Goal: Task Accomplishment & Management: Manage account settings

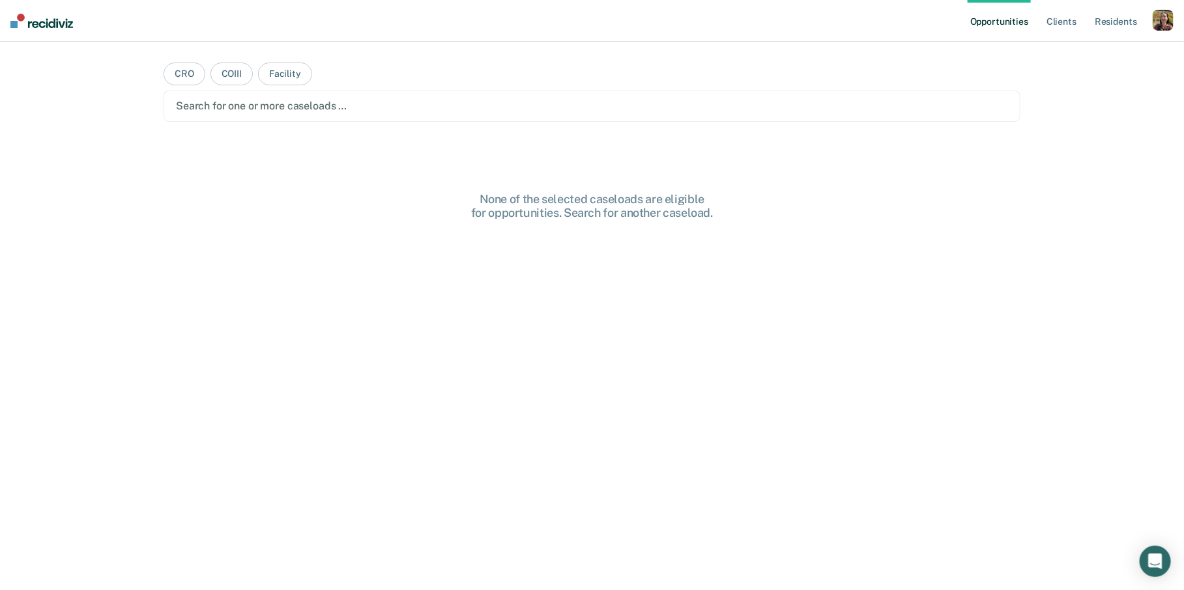
click at [1165, 23] on div "button" at bounding box center [1163, 20] width 21 height 21
click at [1065, 52] on link "Profile" at bounding box center [1110, 53] width 105 height 11
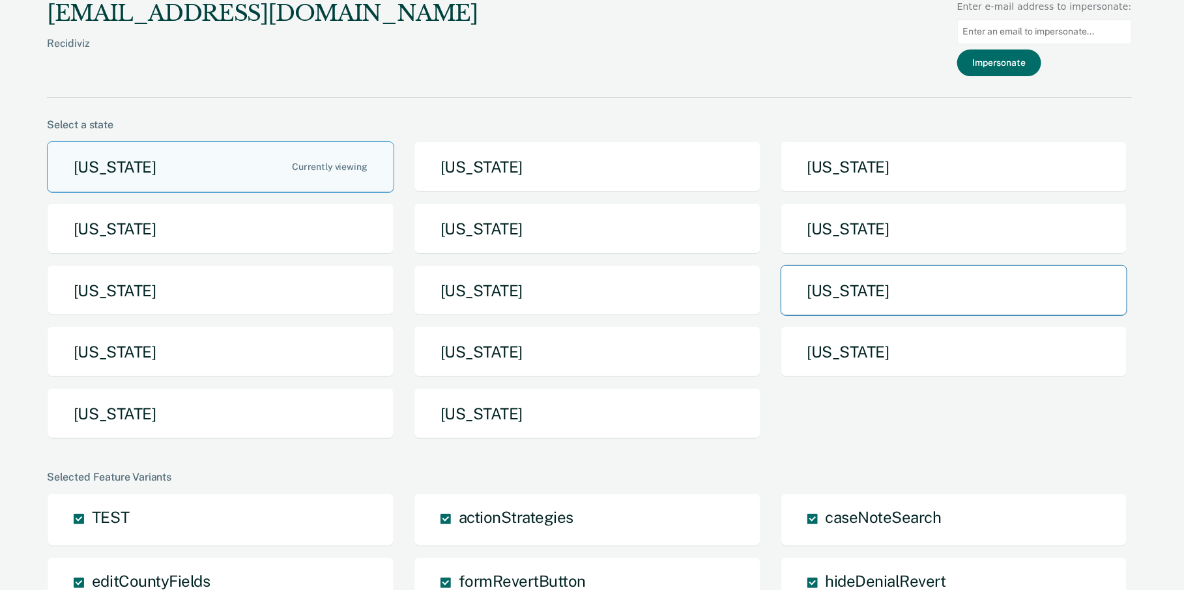
click at [937, 283] on button "[US_STATE]" at bounding box center [954, 290] width 347 height 51
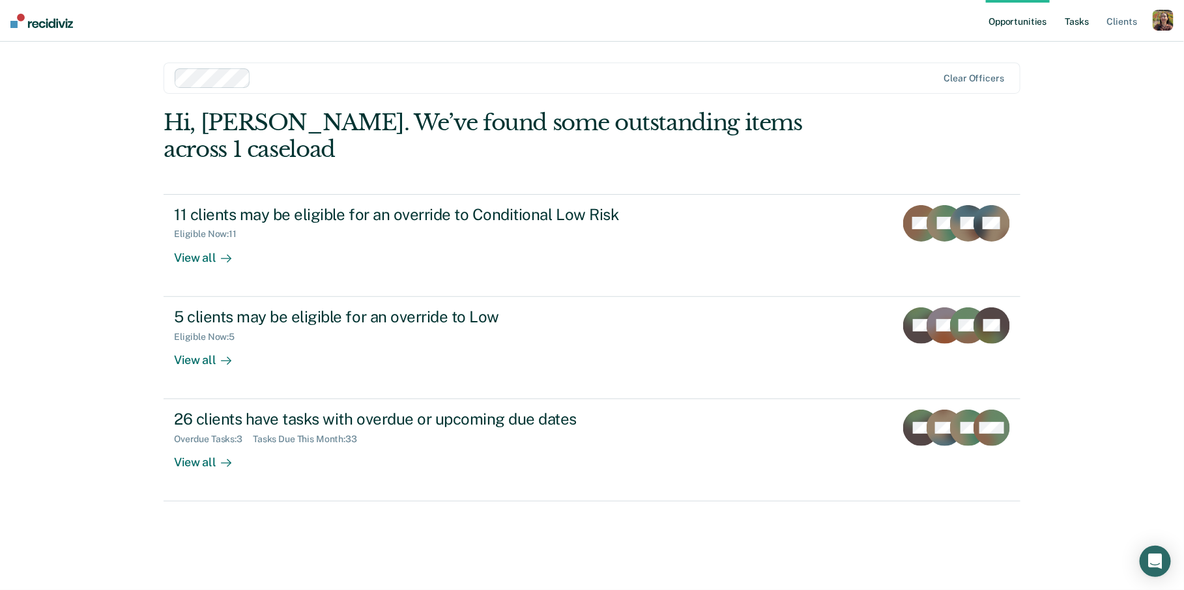
click at [1085, 25] on link "Tasks" at bounding box center [1077, 21] width 29 height 42
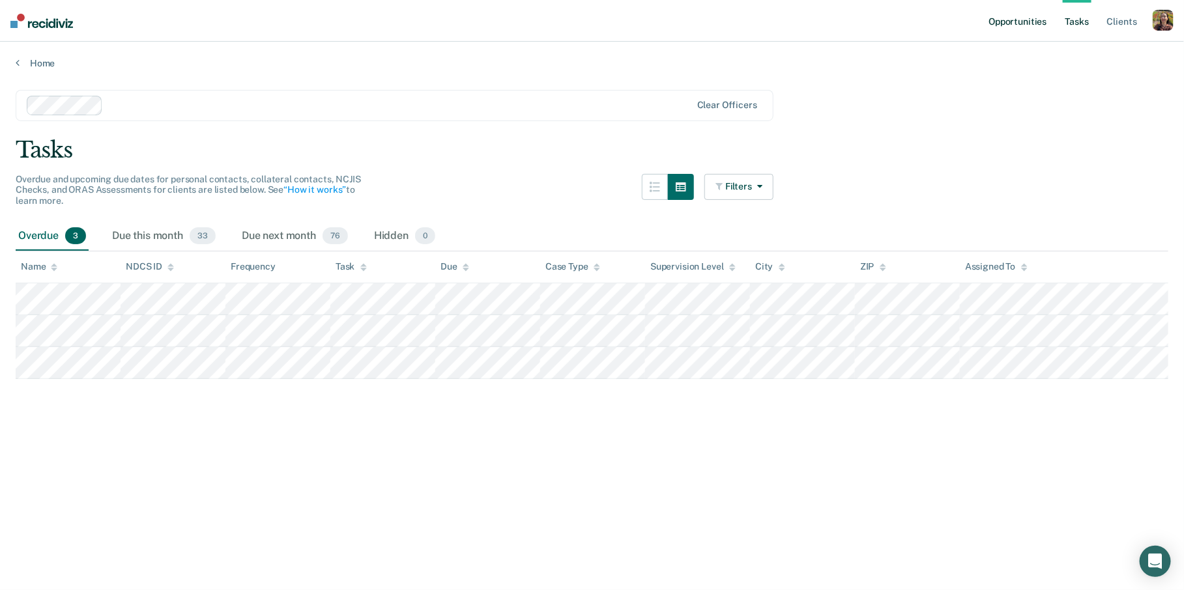
click at [1033, 16] on link "Opportunities" at bounding box center [1017, 21] width 63 height 42
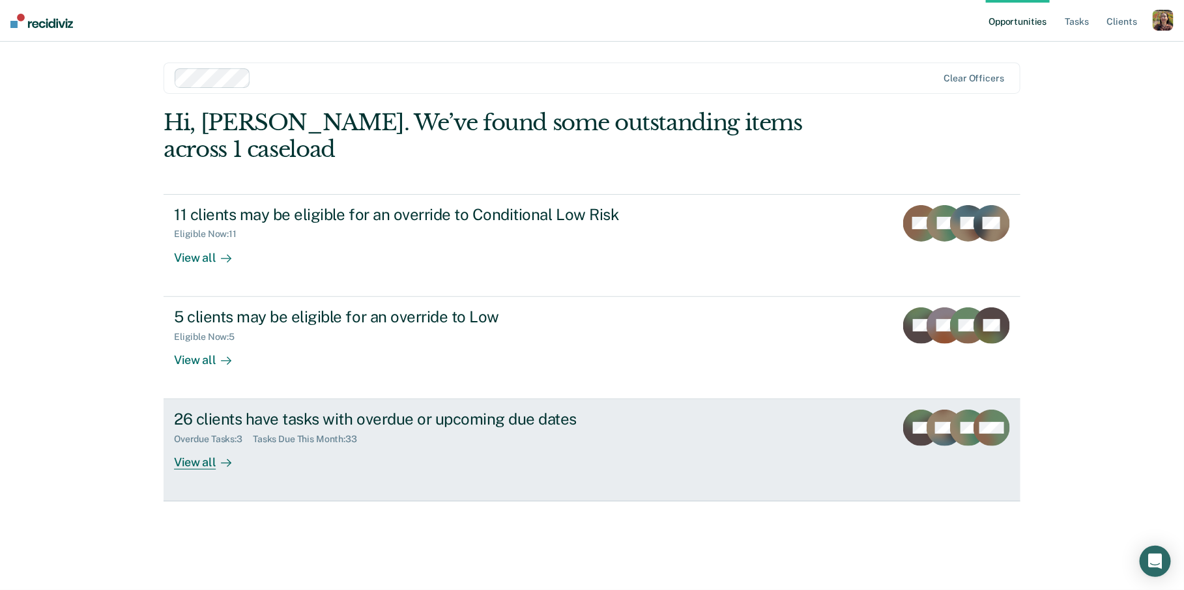
click at [199, 445] on div "View all" at bounding box center [210, 457] width 73 height 25
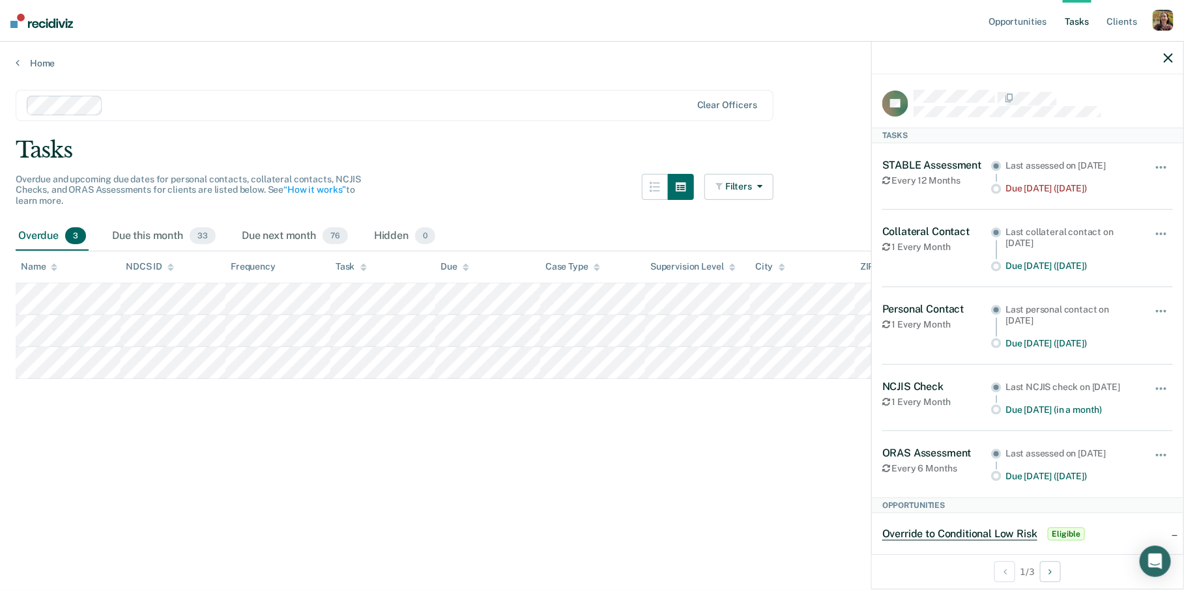
click at [172, 483] on main "Clear officers Tasks Overdue and upcoming due dates for personal contacts, coll…" at bounding box center [592, 327] width 1184 height 517
click at [1177, 55] on div at bounding box center [1027, 58] width 311 height 33
click at [1173, 56] on icon "button" at bounding box center [1168, 57] width 9 height 9
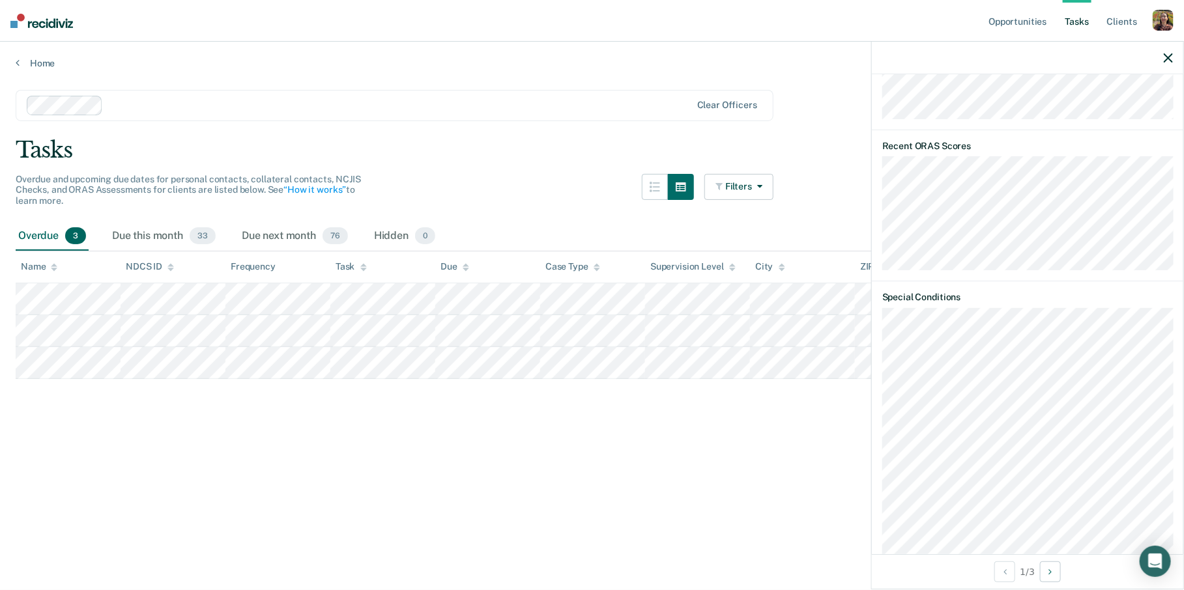
scroll to position [947, 0]
click at [179, 237] on div "Due this month 33" at bounding box center [163, 236] width 109 height 29
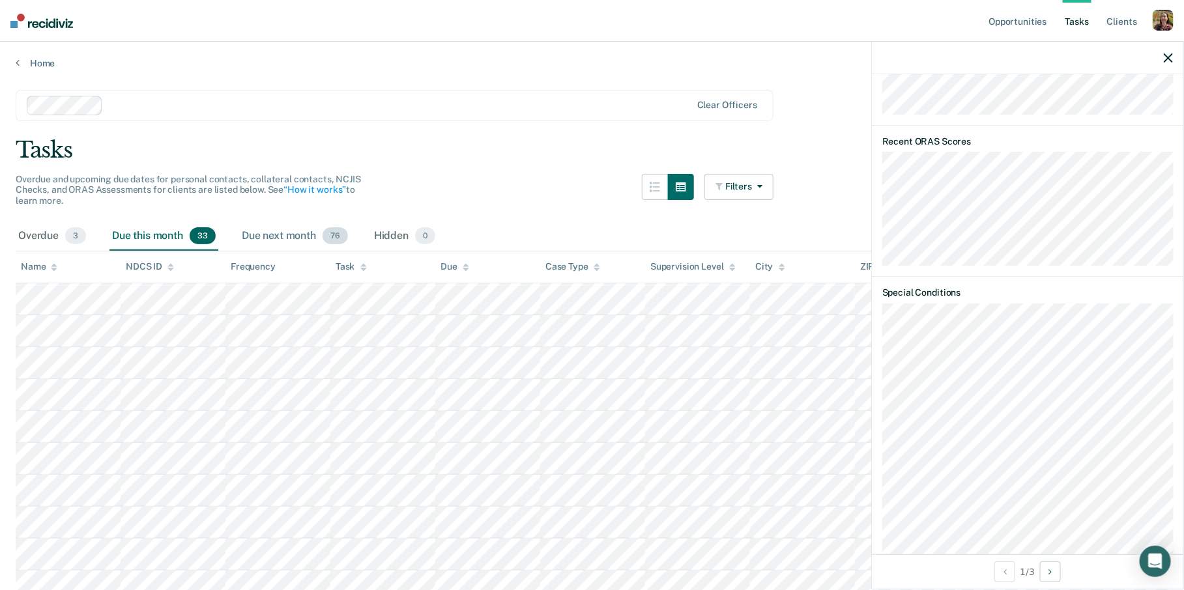
click at [272, 239] on div "Due next month 76" at bounding box center [294, 236] width 111 height 29
click at [438, 253] on th "Due" at bounding box center [487, 267] width 105 height 32
click at [37, 231] on div "Overdue 3" at bounding box center [52, 236] width 73 height 29
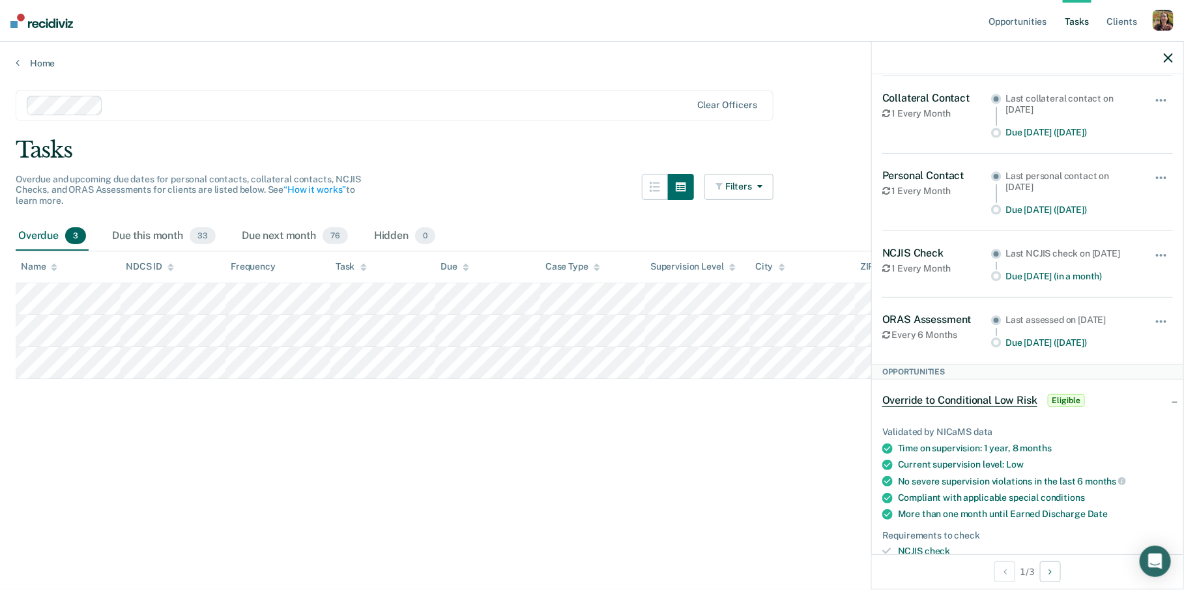
scroll to position [0, 0]
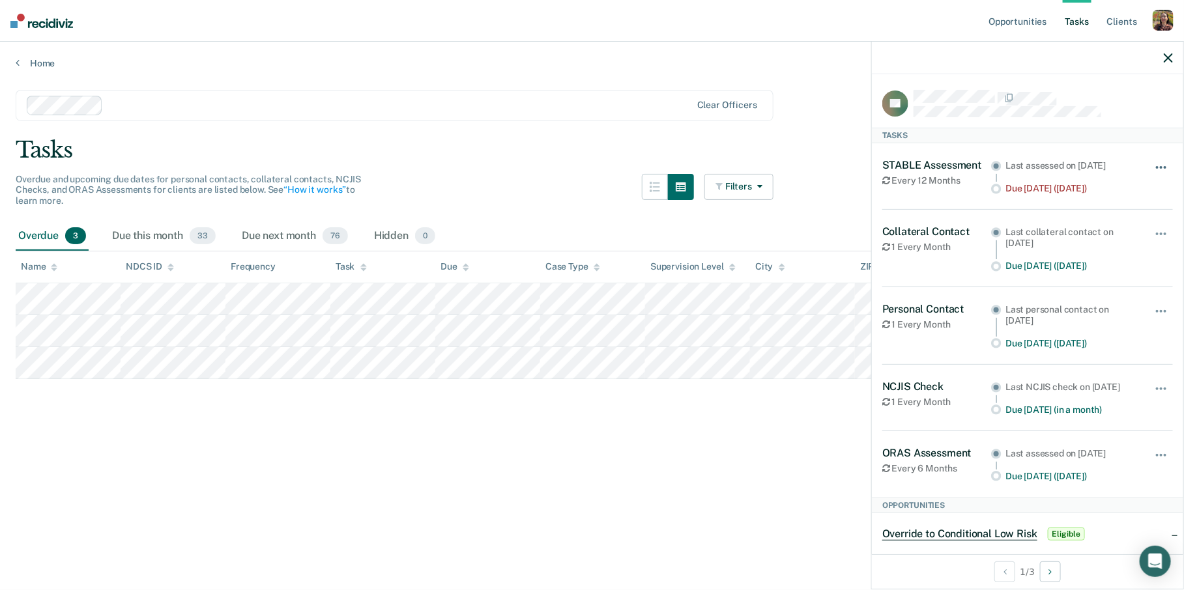
click at [1165, 176] on button "button" at bounding box center [1162, 174] width 22 height 21
click at [459, 479] on main "Clear officers Tasks Overdue and upcoming due dates for personal contacts, coll…" at bounding box center [592, 327] width 1184 height 517
click at [1162, 166] on button "button" at bounding box center [1162, 174] width 22 height 21
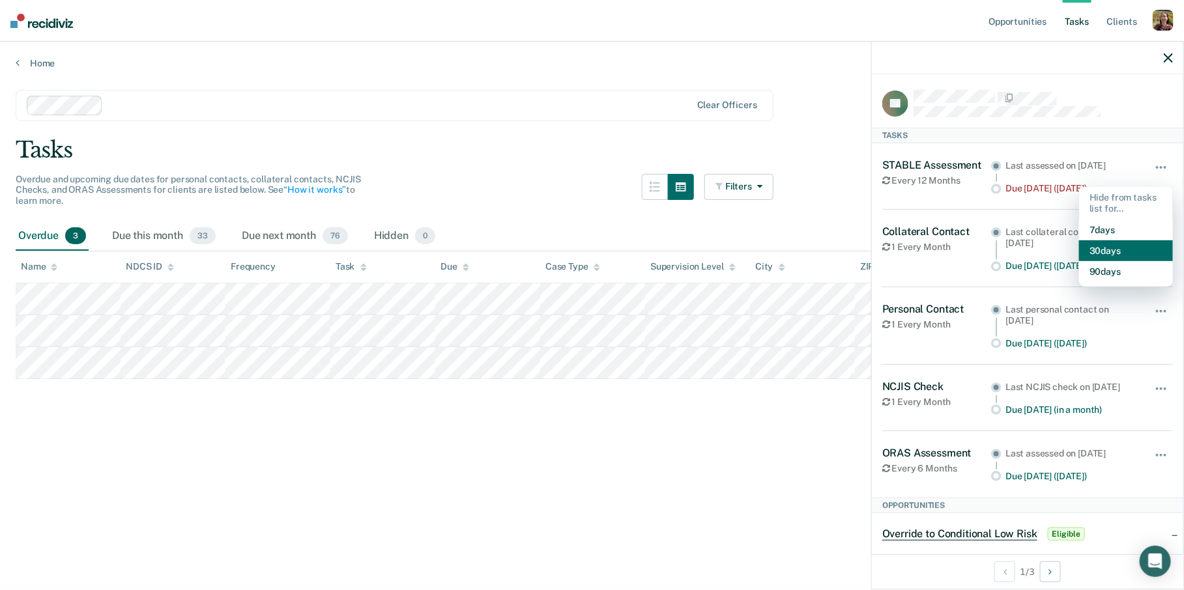
click at [1115, 253] on button "30 days" at bounding box center [1126, 250] width 94 height 21
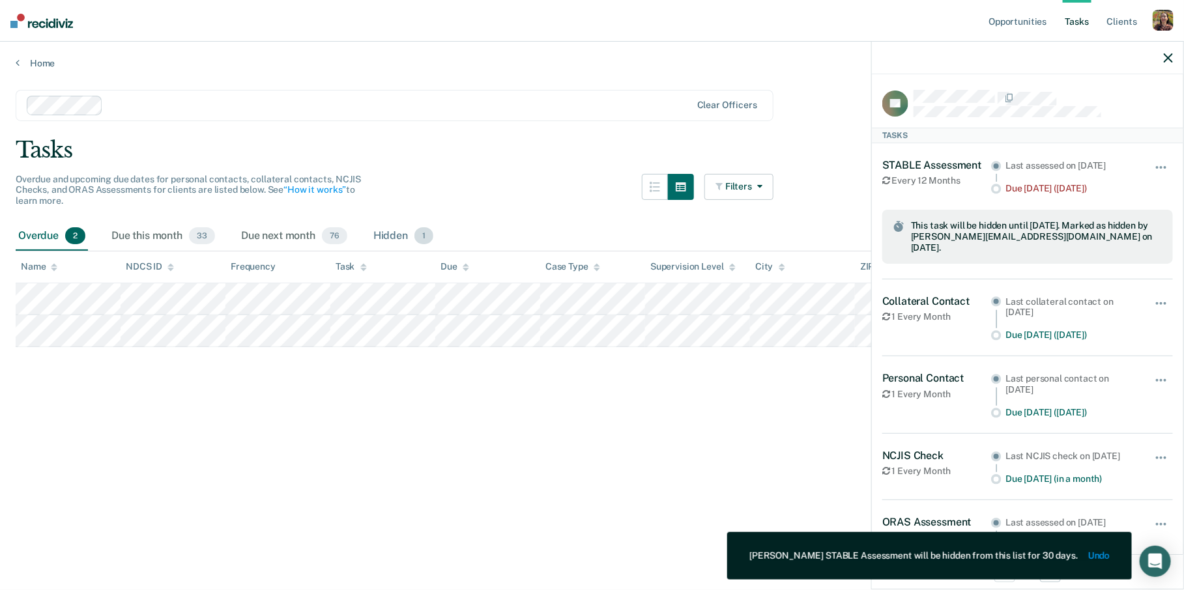
click at [381, 233] on div "Hidden 1" at bounding box center [403, 236] width 65 height 29
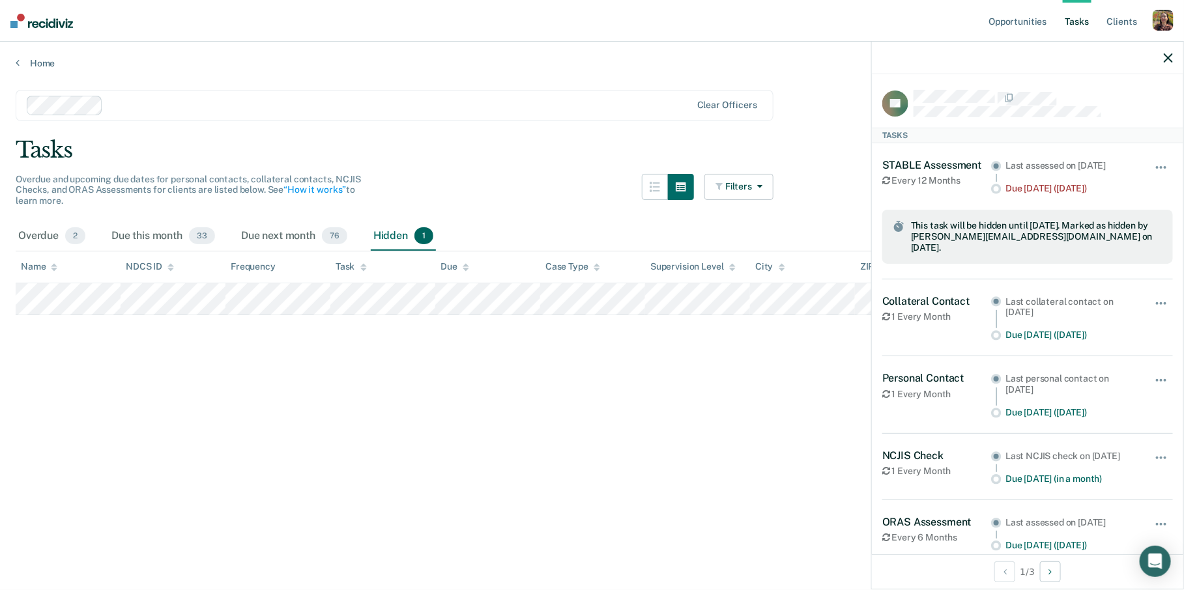
click at [1169, 61] on icon "button" at bounding box center [1168, 57] width 9 height 9
click at [1164, 167] on button "button" at bounding box center [1162, 174] width 22 height 21
click at [1127, 192] on button "Unhide" at bounding box center [1125, 203] width 73 height 22
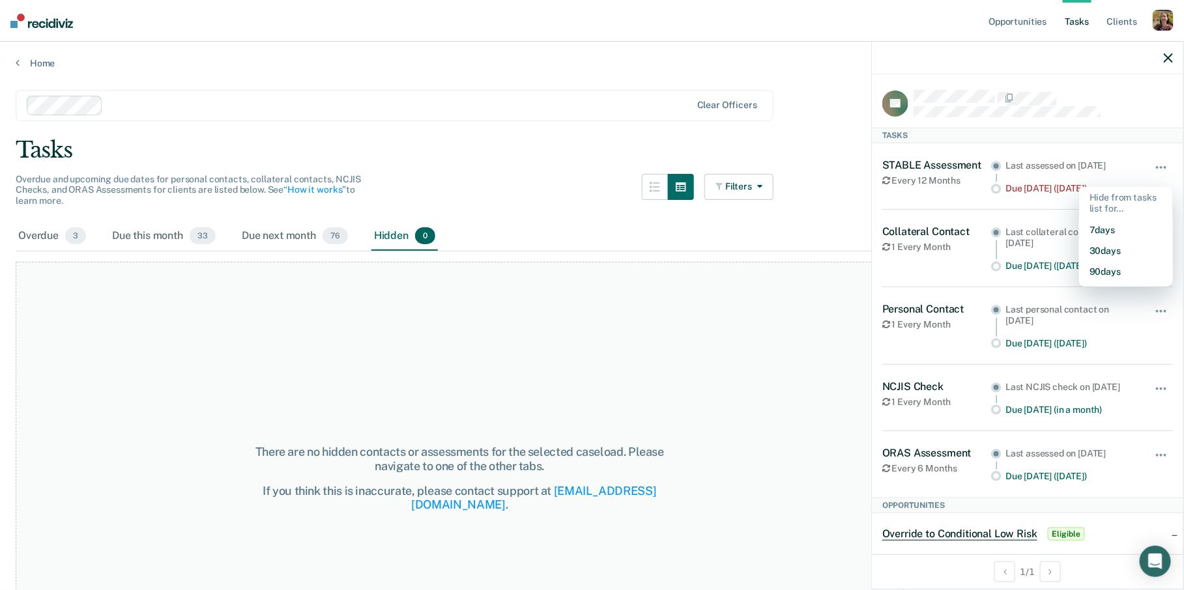
click at [647, 457] on div "There are no hidden contacts or assessments for the selected caseload. Please n…" at bounding box center [459, 459] width 443 height 28
click at [50, 238] on div "Overdue 3" at bounding box center [52, 236] width 73 height 29
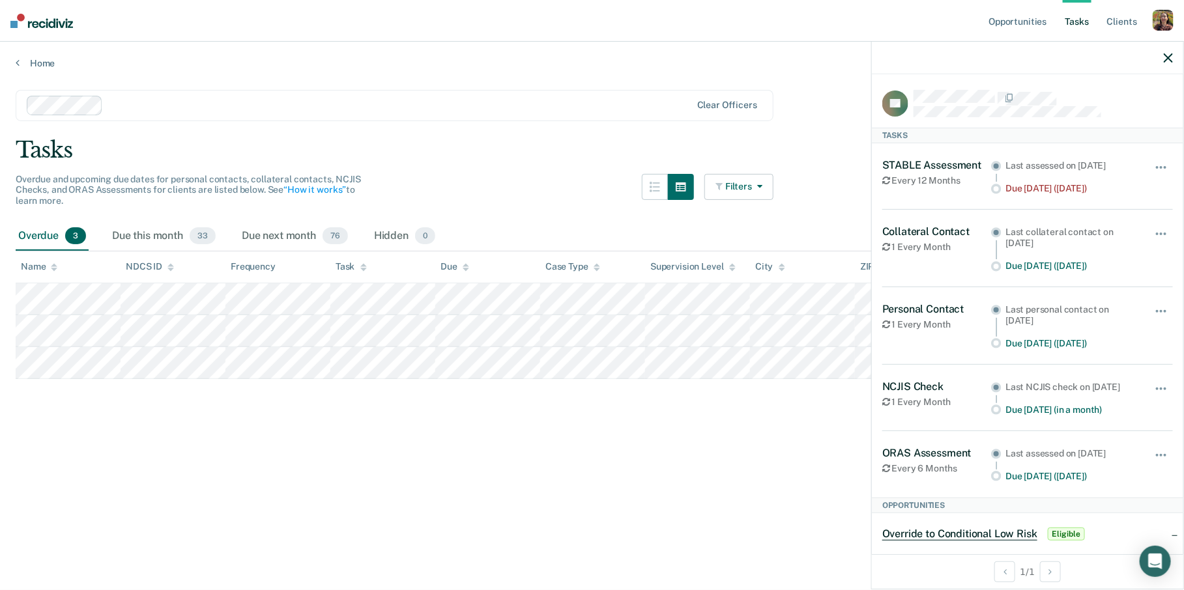
click at [745, 195] on button "Filters" at bounding box center [738, 187] width 69 height 26
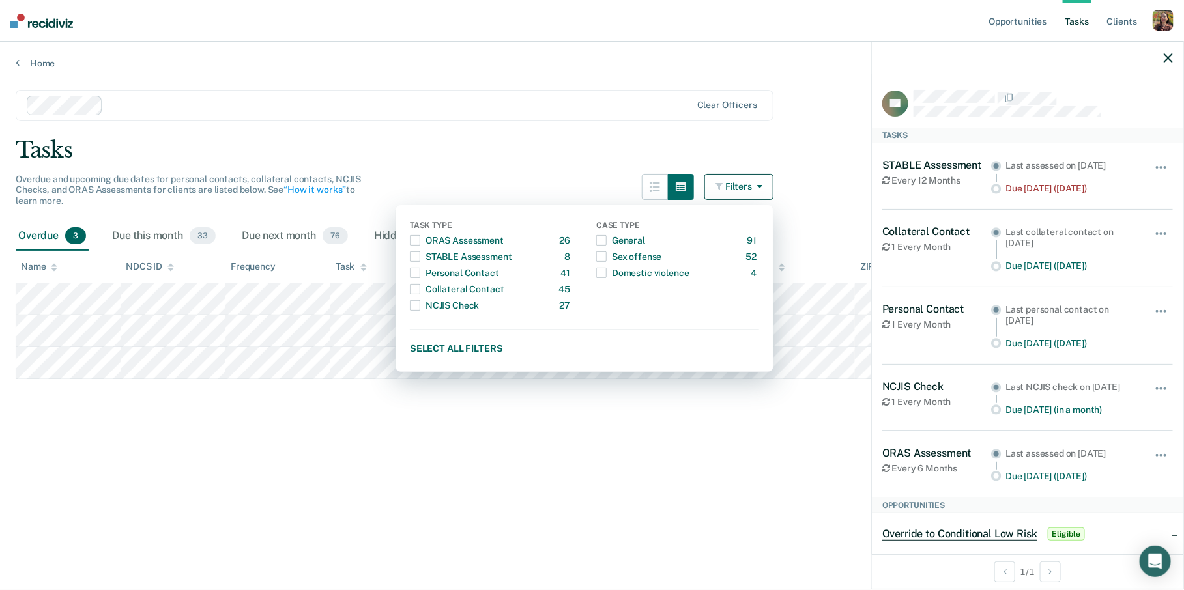
click at [745, 195] on button "Filters" at bounding box center [738, 187] width 69 height 26
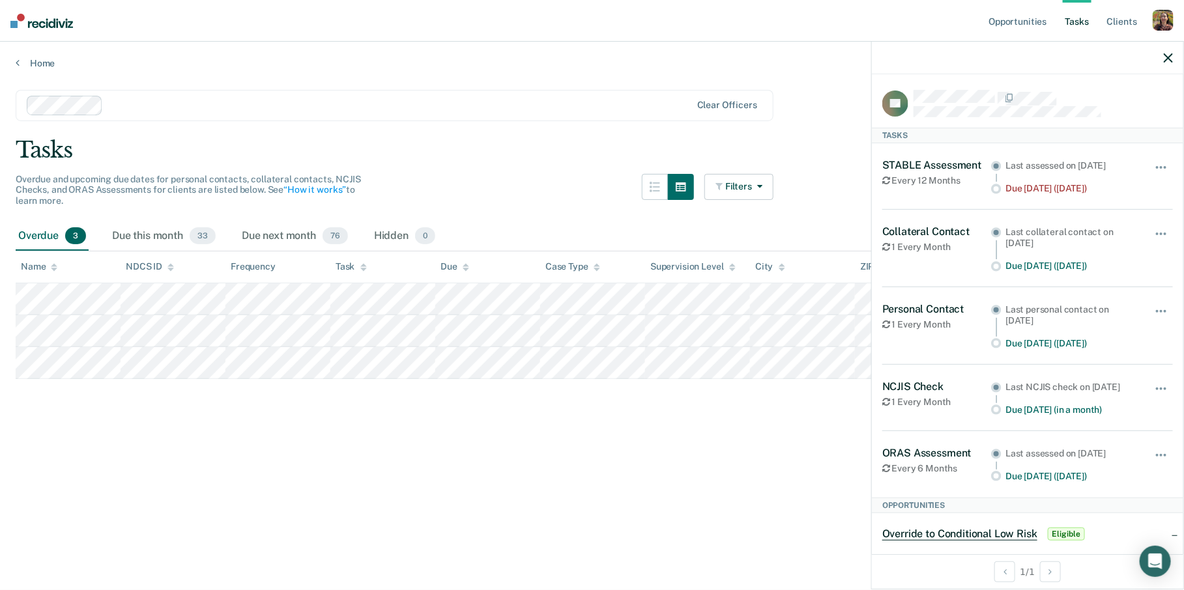
click at [633, 185] on div "Overdue and upcoming due dates for personal contacts, collateral contacts, NCJI…" at bounding box center [395, 198] width 758 height 48
click at [646, 185] on button "button" at bounding box center [655, 187] width 26 height 26
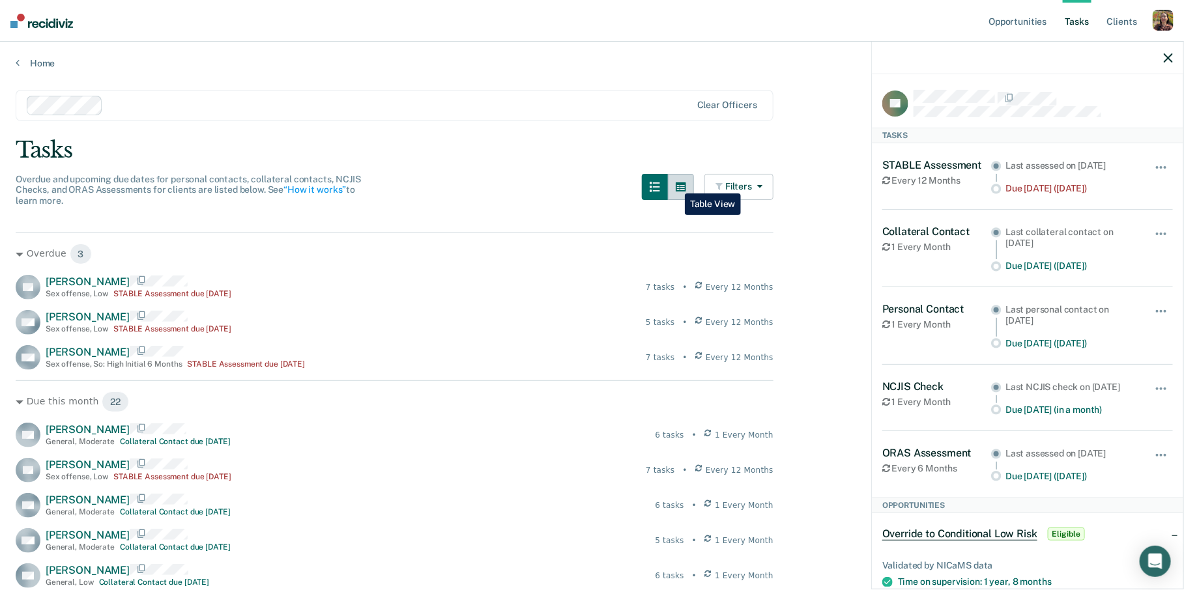
click at [675, 184] on button "button" at bounding box center [681, 187] width 26 height 26
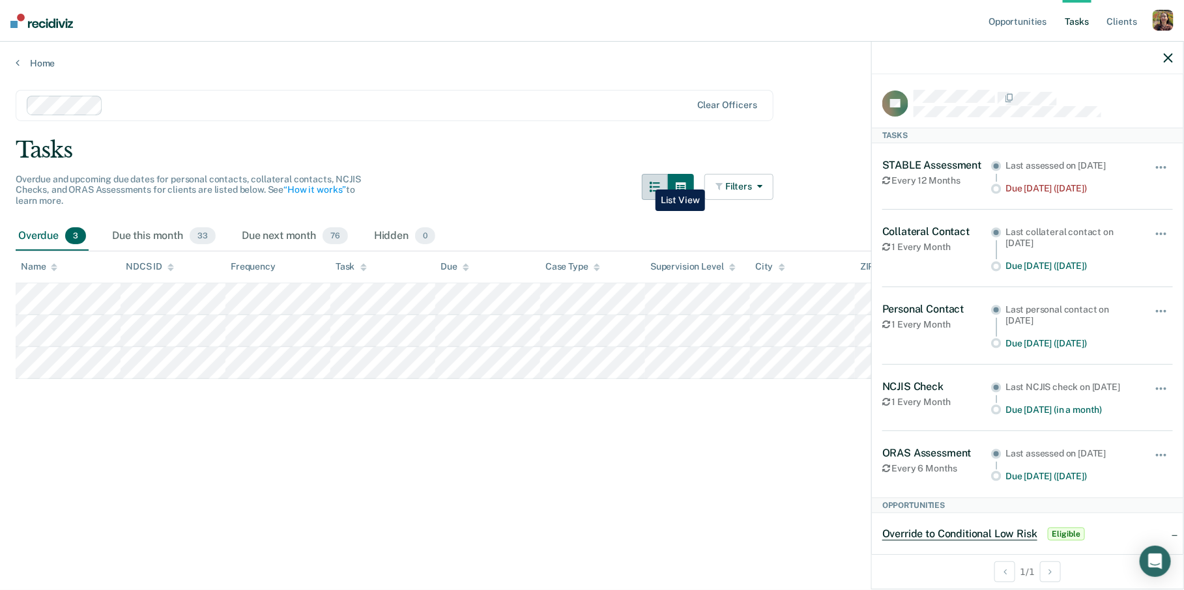
click at [646, 180] on button "button" at bounding box center [655, 187] width 26 height 26
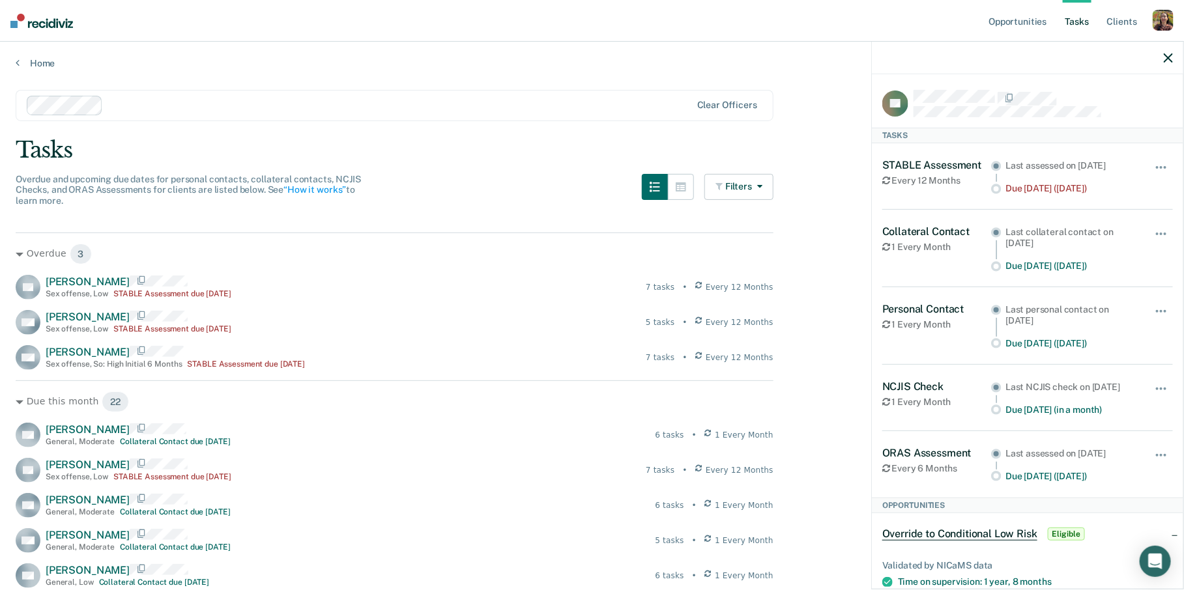
click at [1164, 57] on div at bounding box center [1027, 58] width 311 height 33
click at [1171, 57] on icon "button" at bounding box center [1168, 57] width 9 height 9
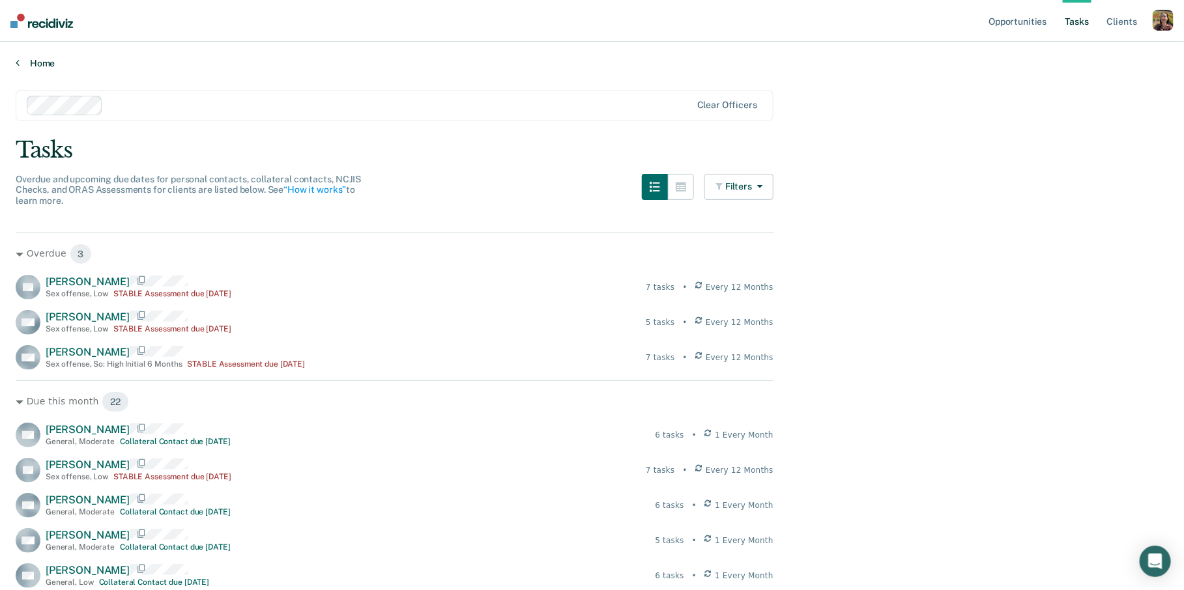
click at [16, 66] on icon at bounding box center [18, 62] width 4 height 10
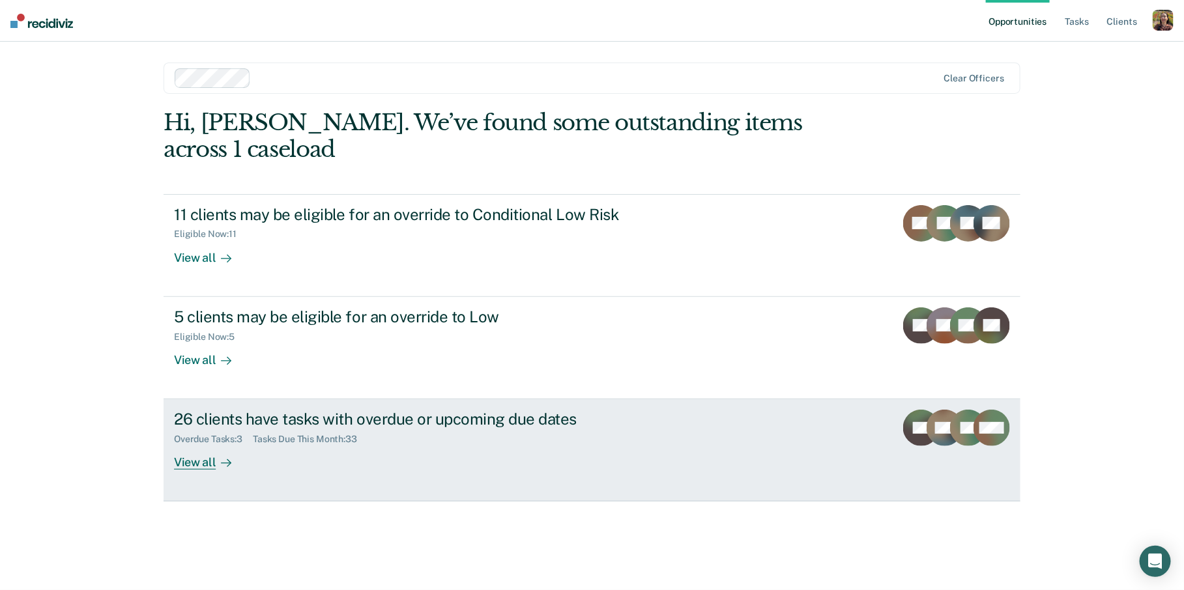
click at [473, 424] on div "26 clients have tasks with overdue or upcoming due dates Overdue Tasks : 3 Task…" at bounding box center [418, 440] width 489 height 60
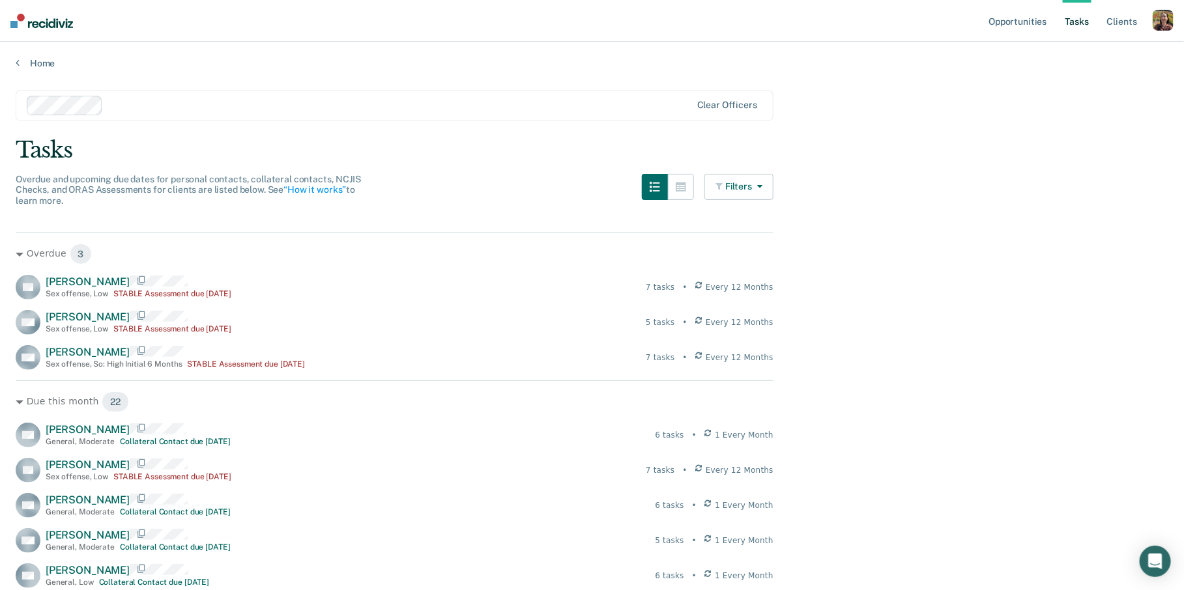
click at [736, 192] on button "Filters" at bounding box center [738, 187] width 69 height 26
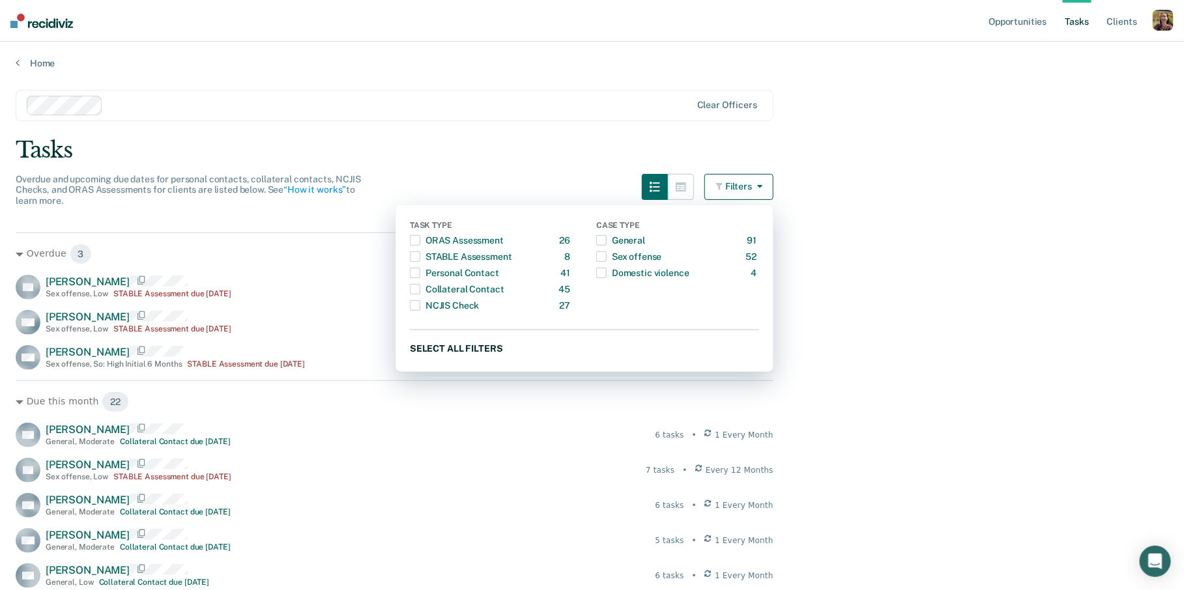
click at [473, 350] on button "Select all filters" at bounding box center [584, 349] width 349 height 16
click at [473, 350] on button "Clear all filters" at bounding box center [584, 349] width 349 height 16
click at [439, 240] on div "ORAS Assessment" at bounding box center [457, 240] width 94 height 21
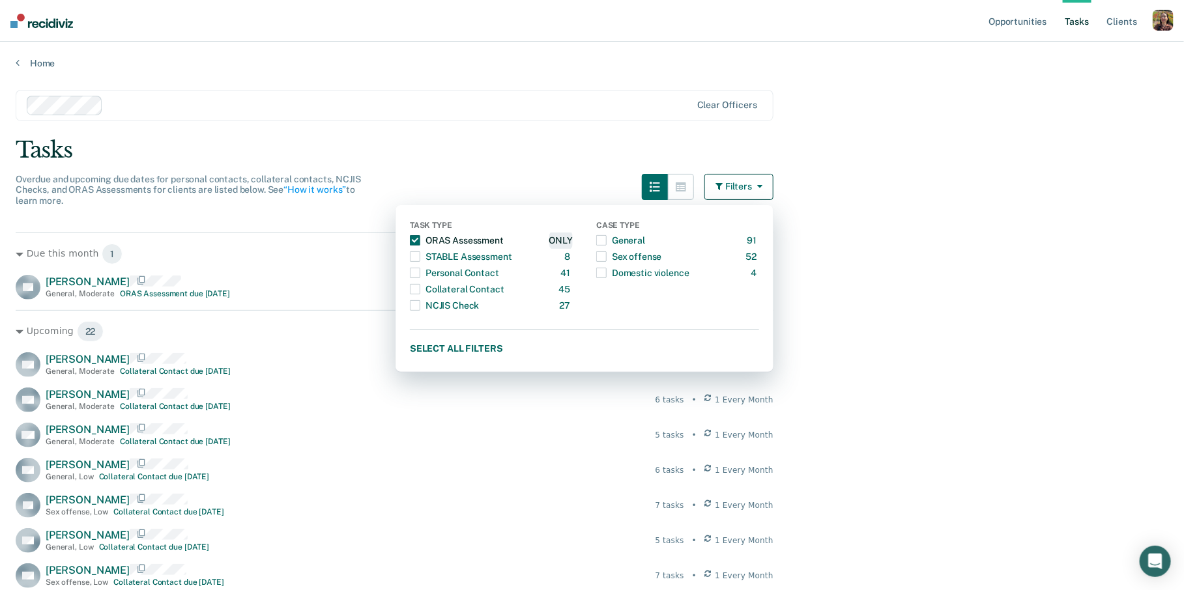
click at [566, 239] on div "ONLY" at bounding box center [560, 240] width 23 height 21
click at [464, 351] on button "Select all filters" at bounding box center [584, 349] width 349 height 16
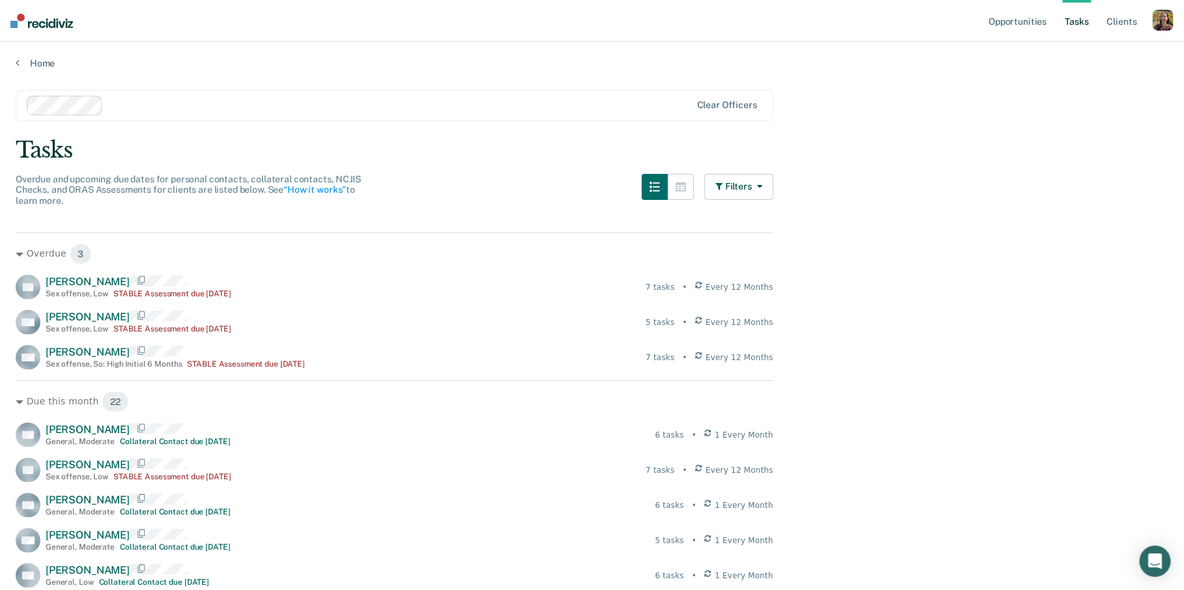
click at [27, 55] on div "Home" at bounding box center [592, 55] width 1184 height 27
click at [36, 67] on link "Home" at bounding box center [592, 63] width 1153 height 12
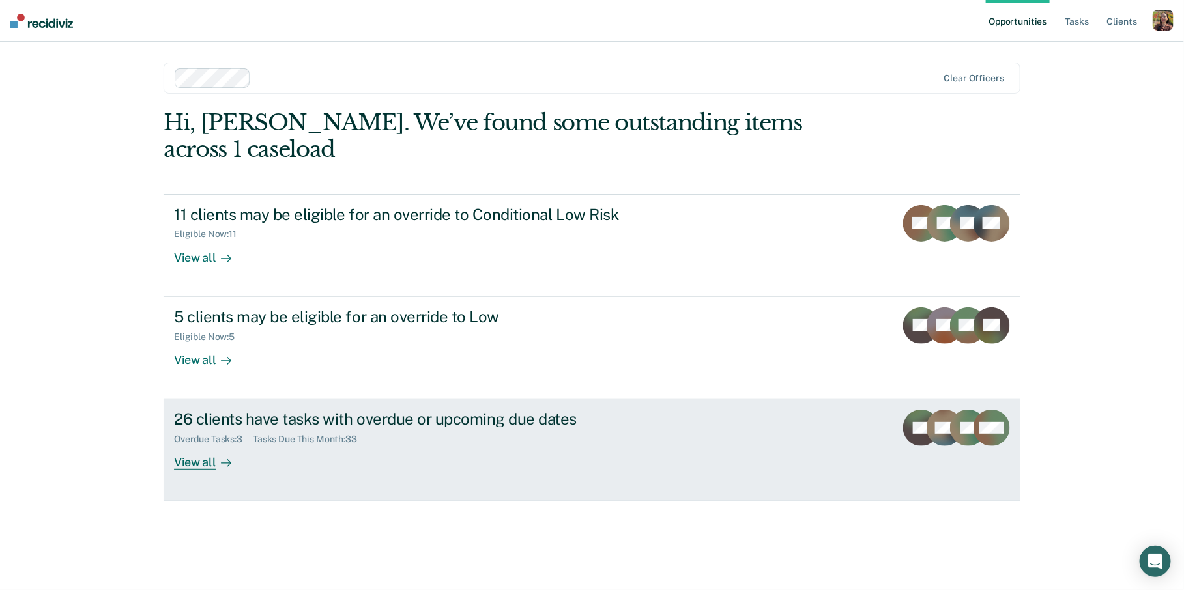
click at [353, 440] on div "26 clients have tasks with overdue or upcoming due dates Overdue Tasks : 3 Task…" at bounding box center [418, 440] width 489 height 60
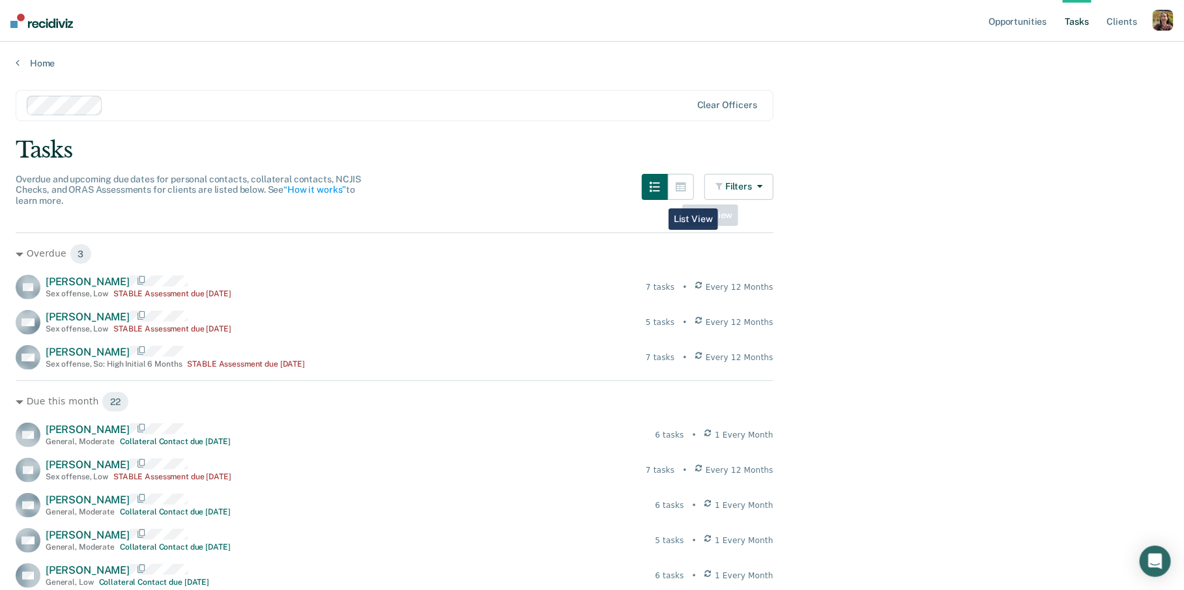
click at [659, 199] on button "button" at bounding box center [655, 187] width 26 height 26
click at [679, 197] on button "button" at bounding box center [681, 187] width 26 height 26
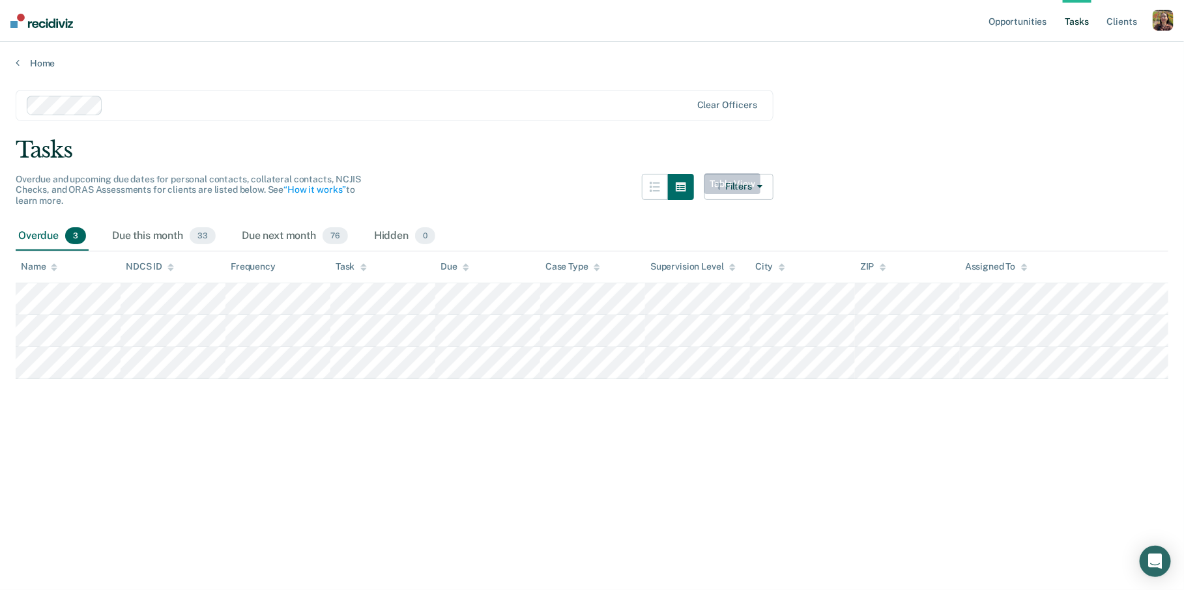
click at [812, 137] on div "Tasks" at bounding box center [592, 150] width 1153 height 27
click at [1138, 27] on link "Client s" at bounding box center [1121, 21] width 35 height 42
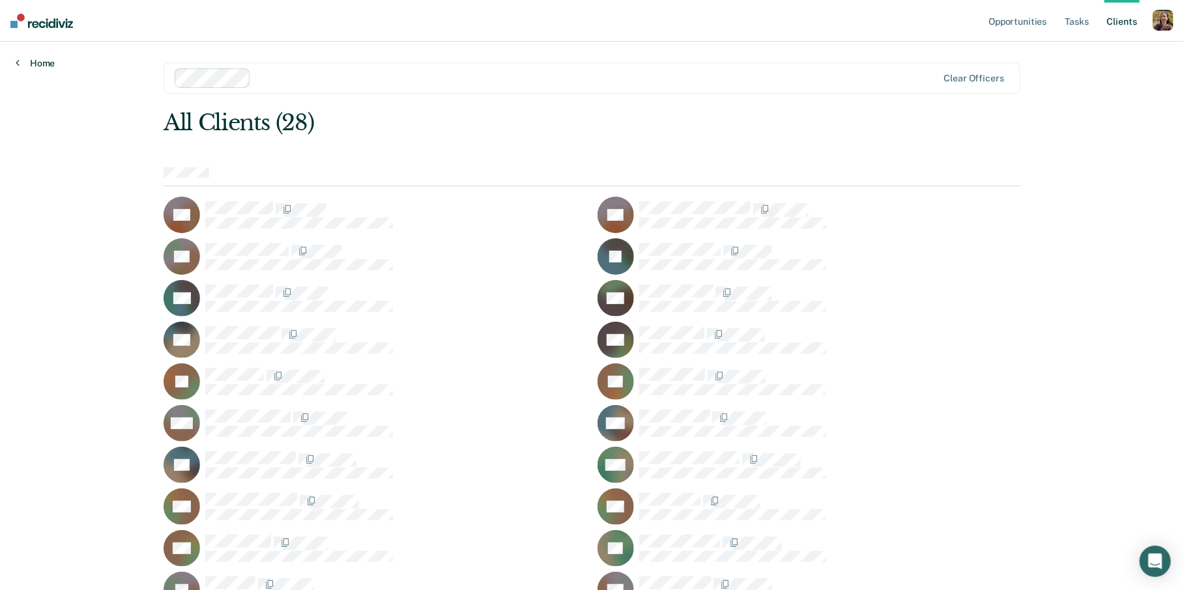
click at [44, 65] on link "Home" at bounding box center [35, 63] width 39 height 12
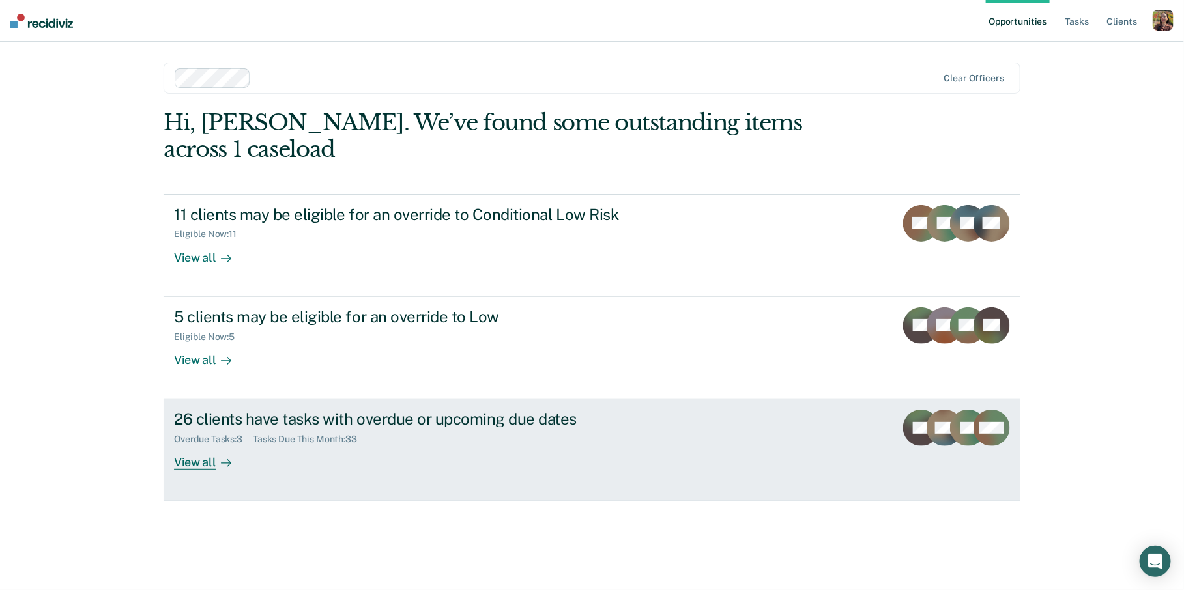
click at [556, 410] on div "26 clients have tasks with overdue or upcoming due dates" at bounding box center [402, 419] width 457 height 19
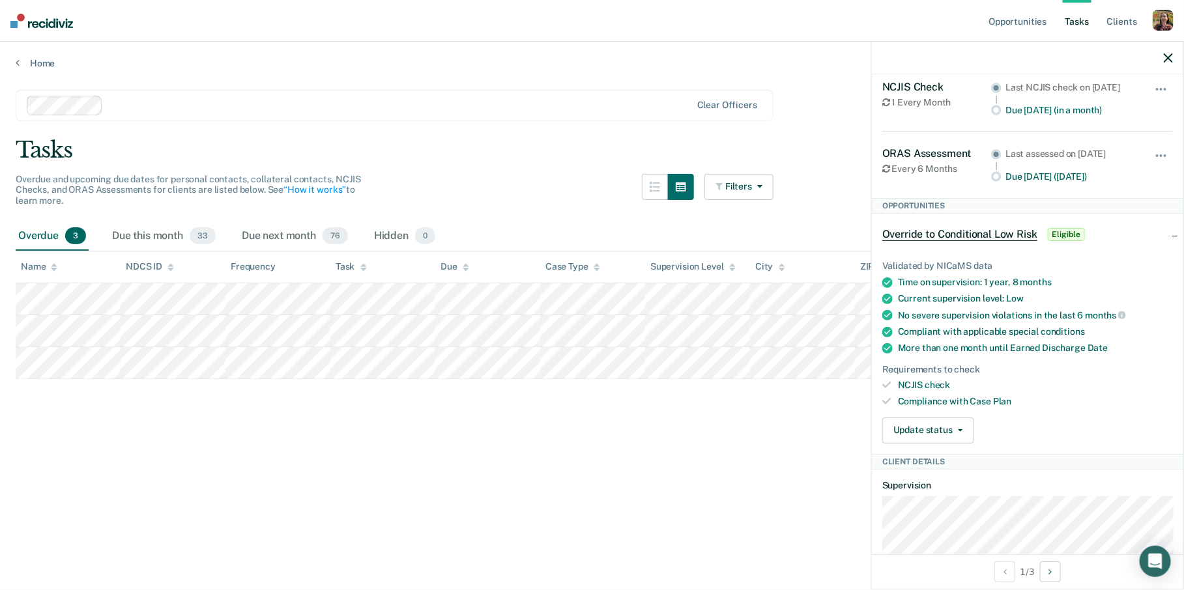
scroll to position [369, 0]
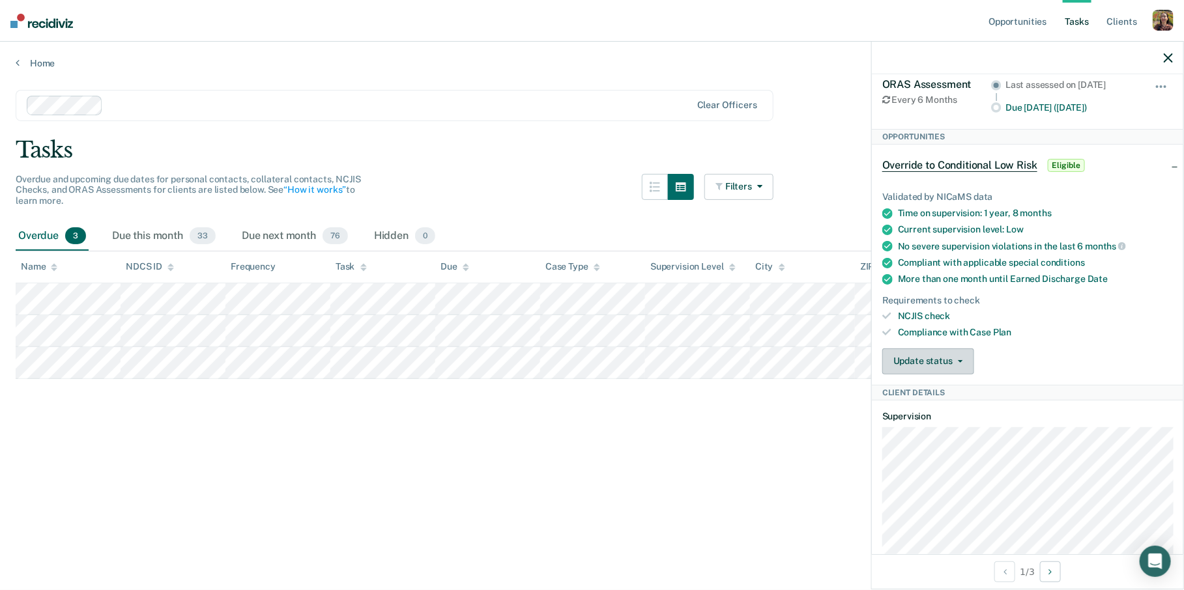
click at [958, 375] on button "Update status" at bounding box center [928, 362] width 92 height 26
click at [958, 424] on button "Mark Ineligible" at bounding box center [945, 413] width 126 height 21
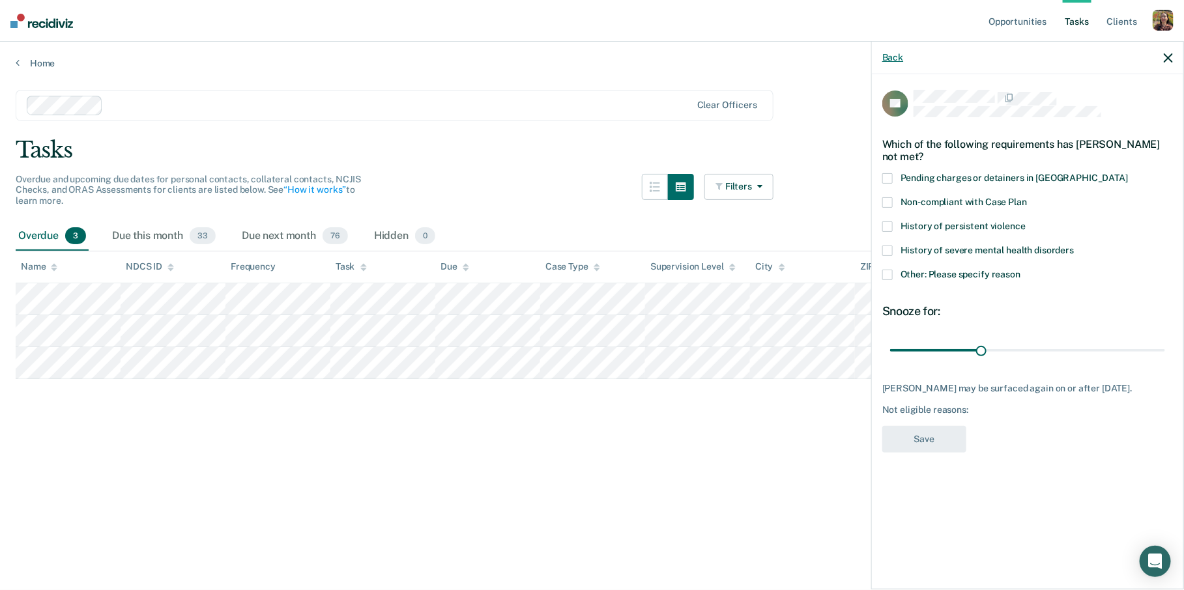
click at [895, 61] on button "Back" at bounding box center [892, 57] width 21 height 11
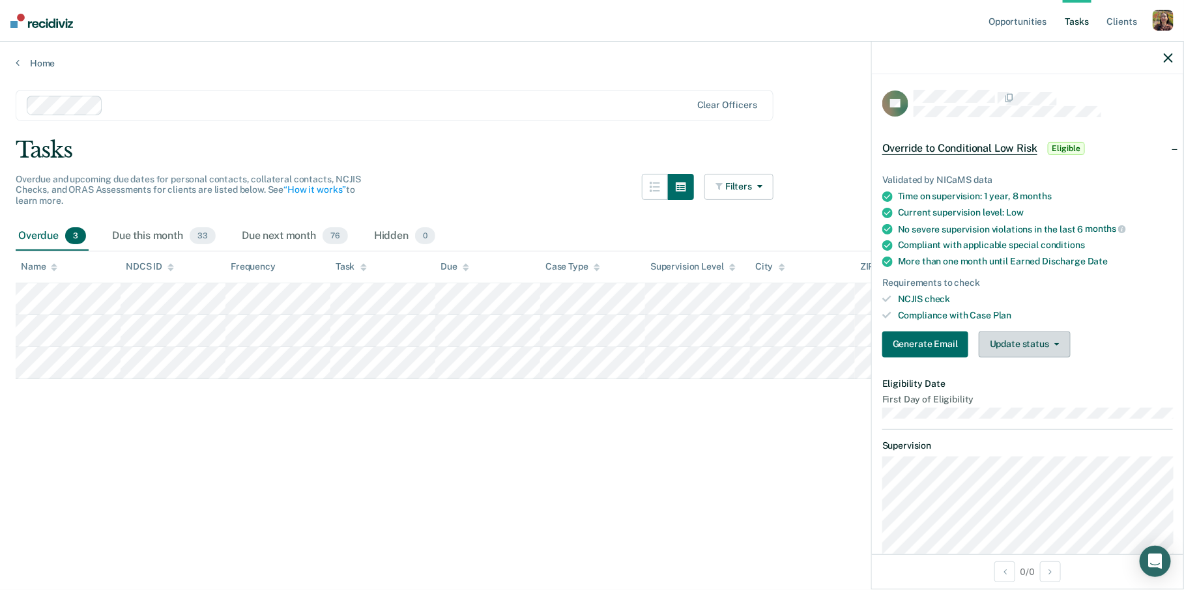
click at [974, 349] on button "Update status" at bounding box center [928, 362] width 92 height 26
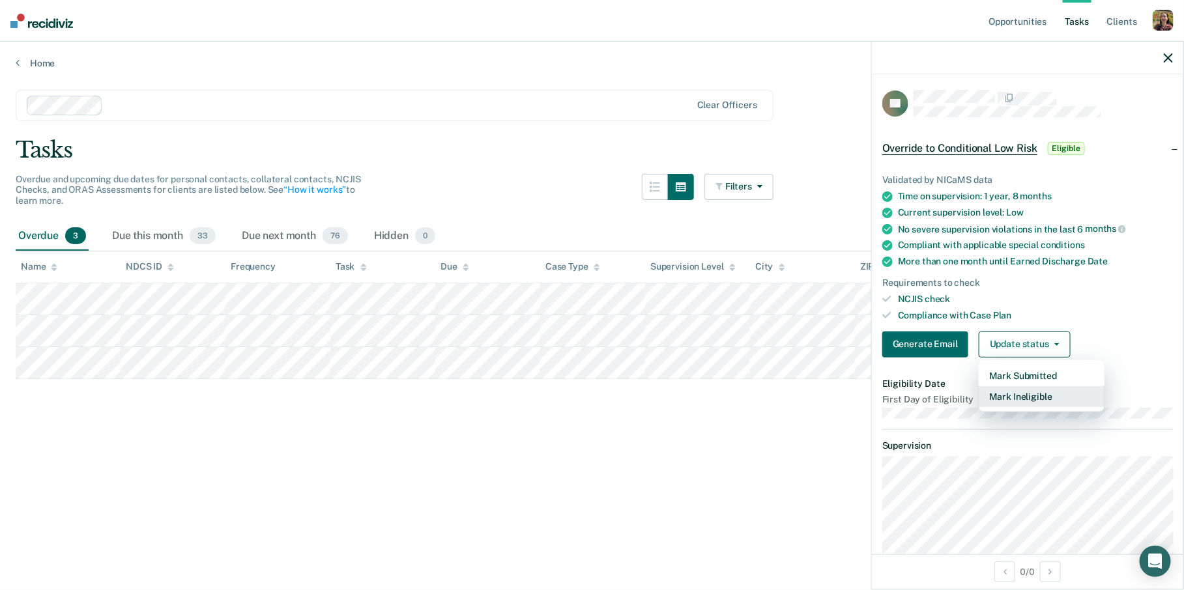
click at [1024, 400] on button "Mark Ineligible" at bounding box center [1042, 396] width 126 height 21
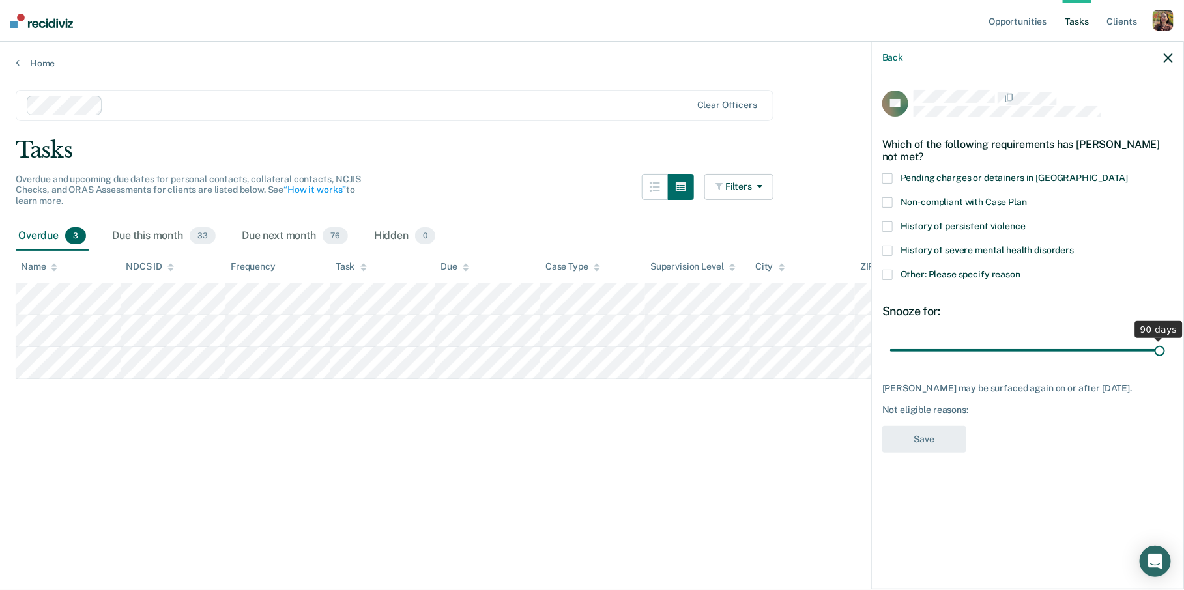
drag, startPoint x: 979, startPoint y: 350, endPoint x: 1176, endPoint y: 340, distance: 197.0
type input "90"
click at [1165, 340] on input "range" at bounding box center [1027, 350] width 275 height 23
click at [961, 226] on span "History of persistent violence" at bounding box center [962, 226] width 125 height 10
click at [22, 55] on div "Home" at bounding box center [592, 55] width 1184 height 27
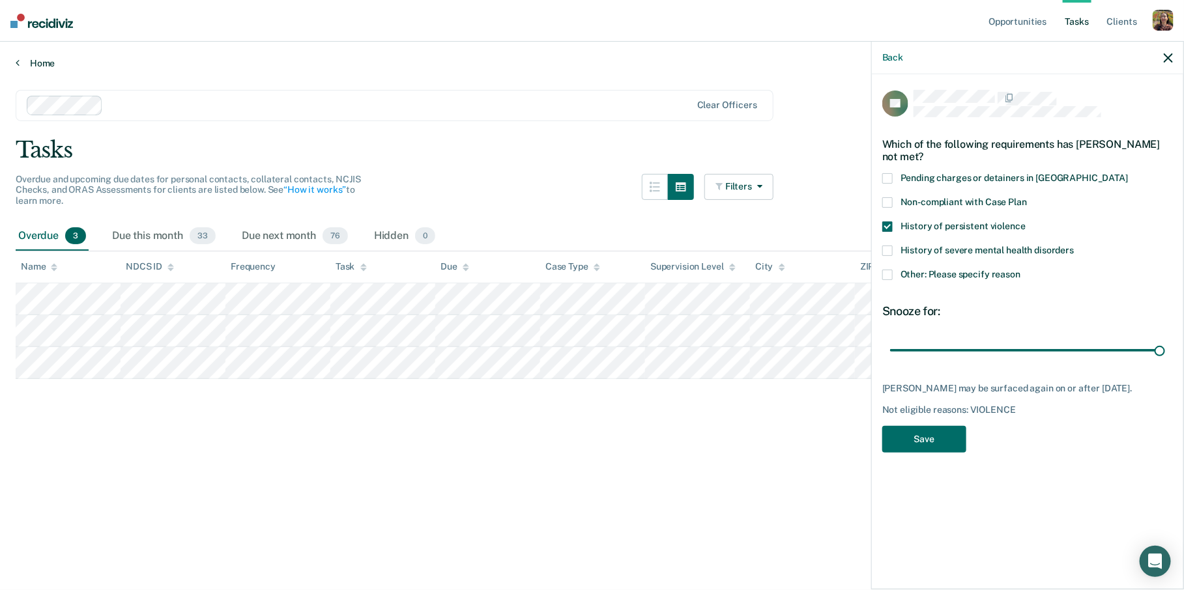
click at [22, 59] on link "Home" at bounding box center [592, 63] width 1153 height 12
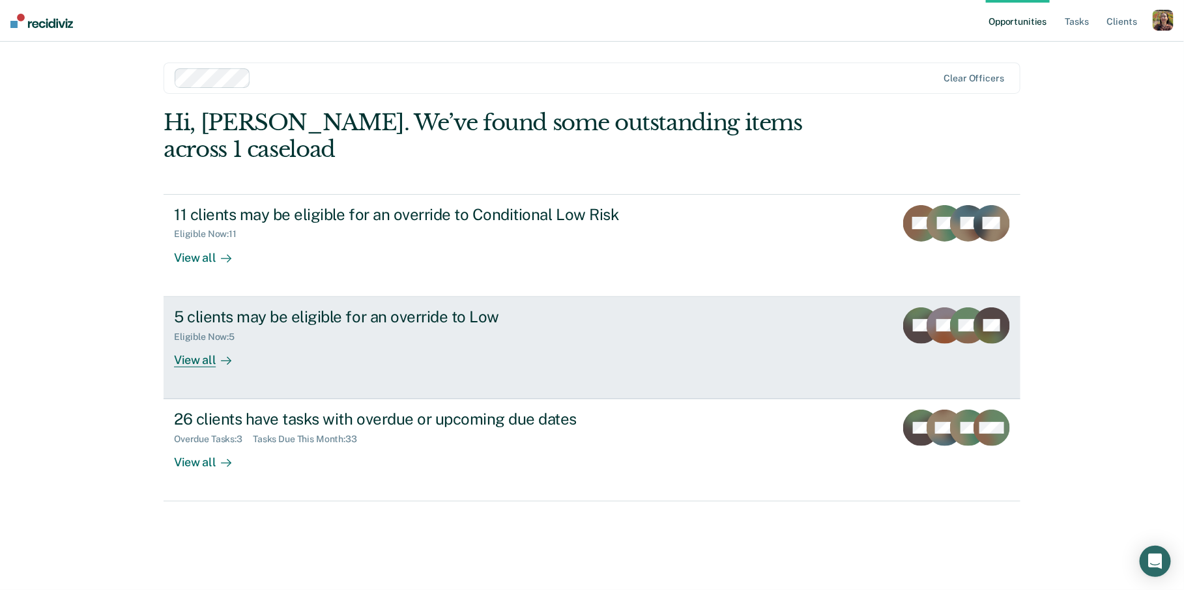
click at [215, 332] on div "Eligible Now : 5" at bounding box center [209, 337] width 71 height 11
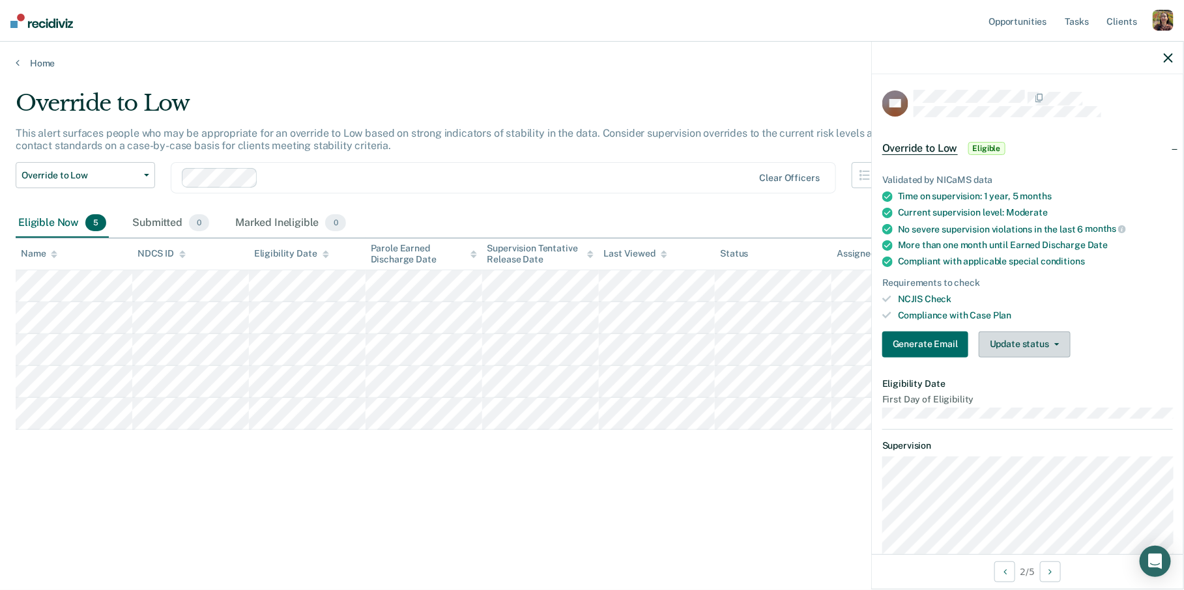
click at [1029, 342] on button "Update status" at bounding box center [1025, 345] width 92 height 26
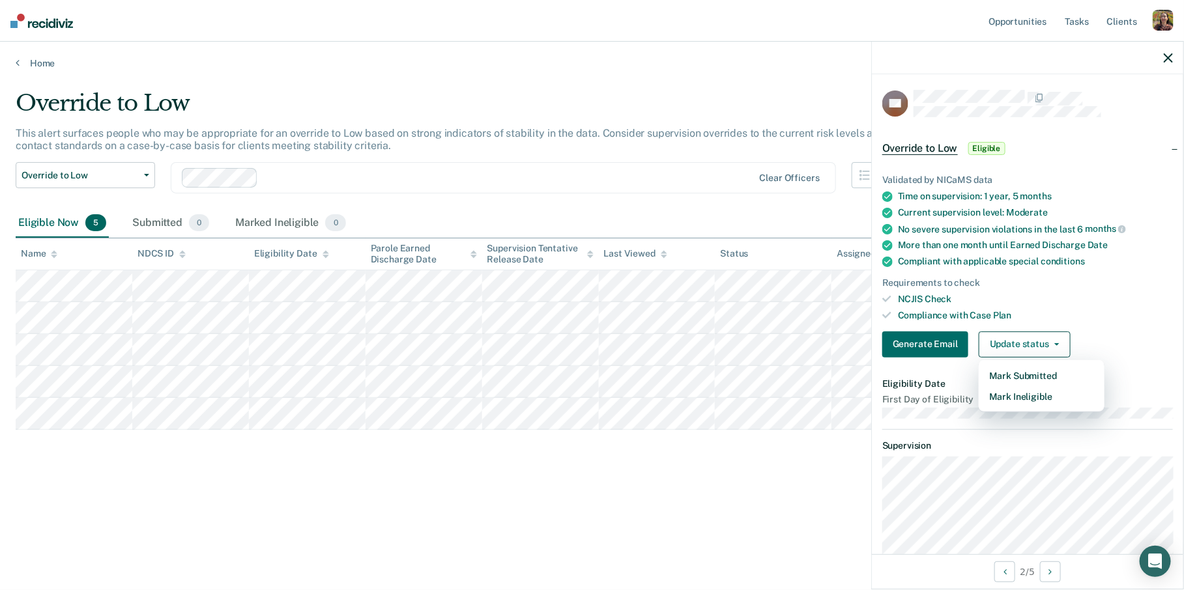
click at [583, 529] on div "Override to Low This alert surfaces people who may be appropriate for an overri…" at bounding box center [592, 312] width 1153 height 444
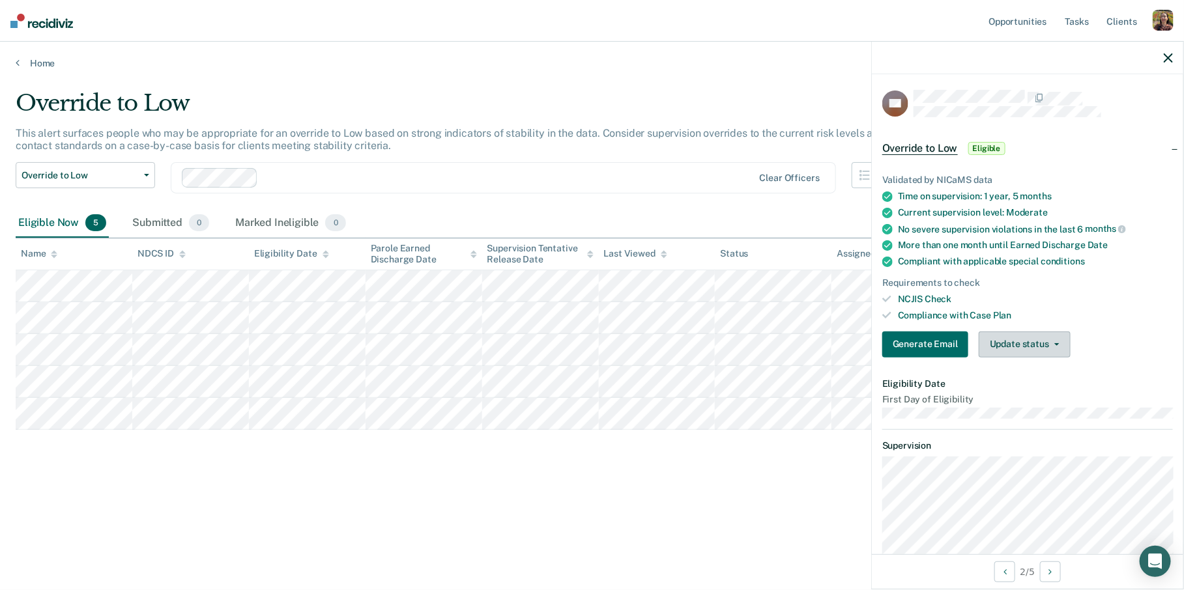
click at [1056, 348] on button "Update status" at bounding box center [1025, 345] width 92 height 26
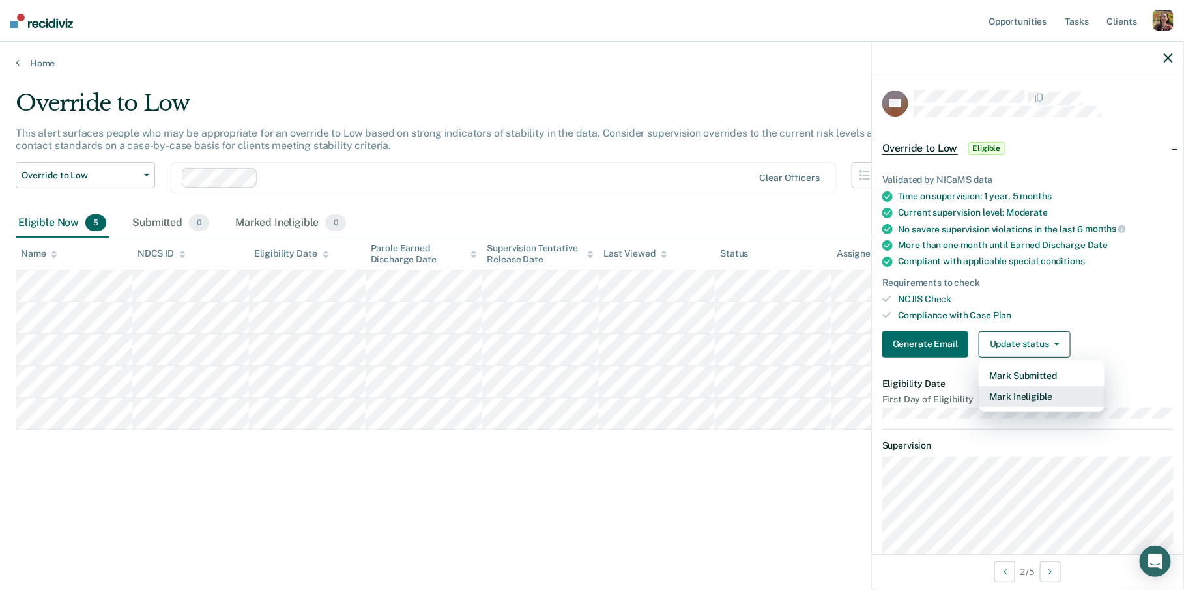
click at [1040, 395] on button "Mark Ineligible" at bounding box center [1042, 396] width 126 height 21
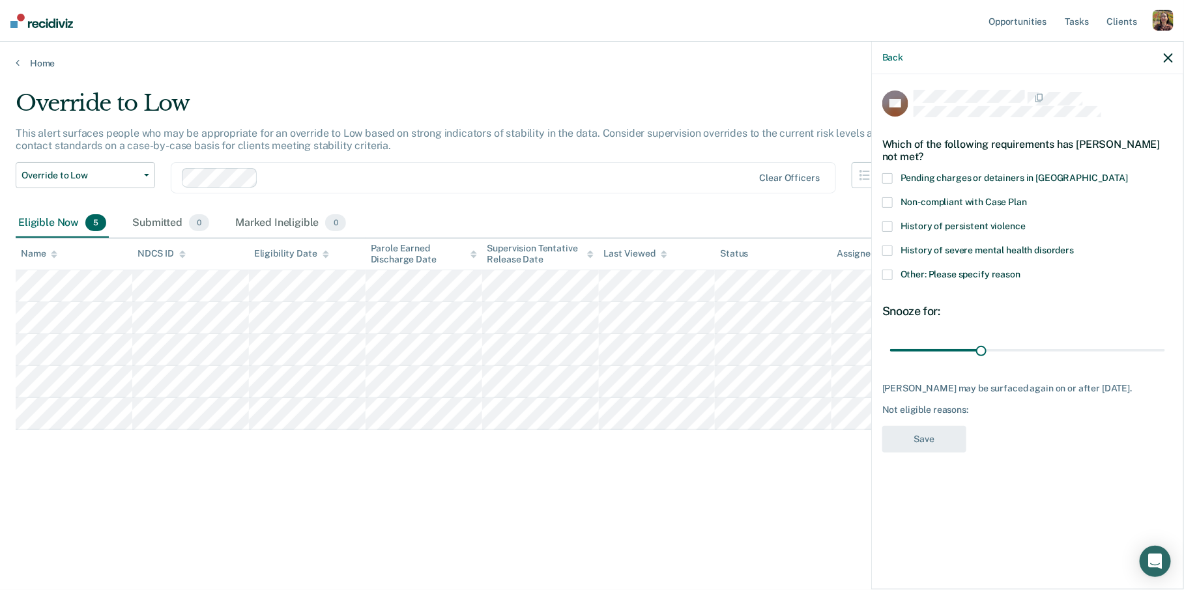
click at [960, 253] on span "History of severe mental health disorders" at bounding box center [986, 250] width 173 height 10
click at [816, 167] on div "Clear officers" at bounding box center [503, 177] width 665 height 31
click at [867, 177] on icon "button" at bounding box center [864, 175] width 10 height 10
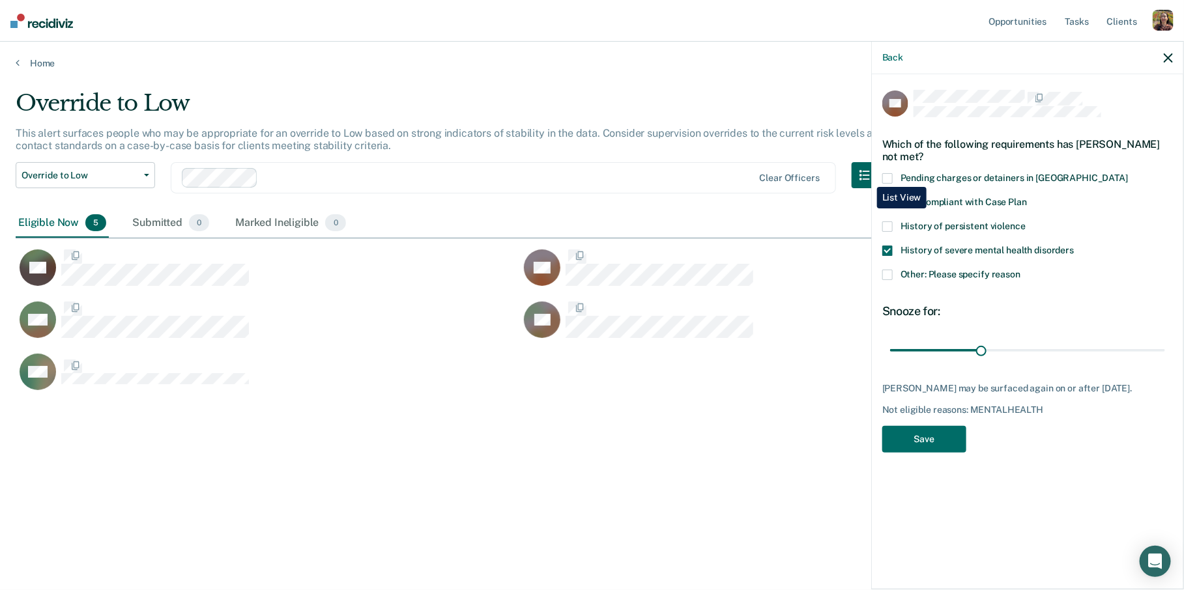
scroll to position [403, 1153]
click at [25, 61] on link "Home" at bounding box center [592, 63] width 1153 height 12
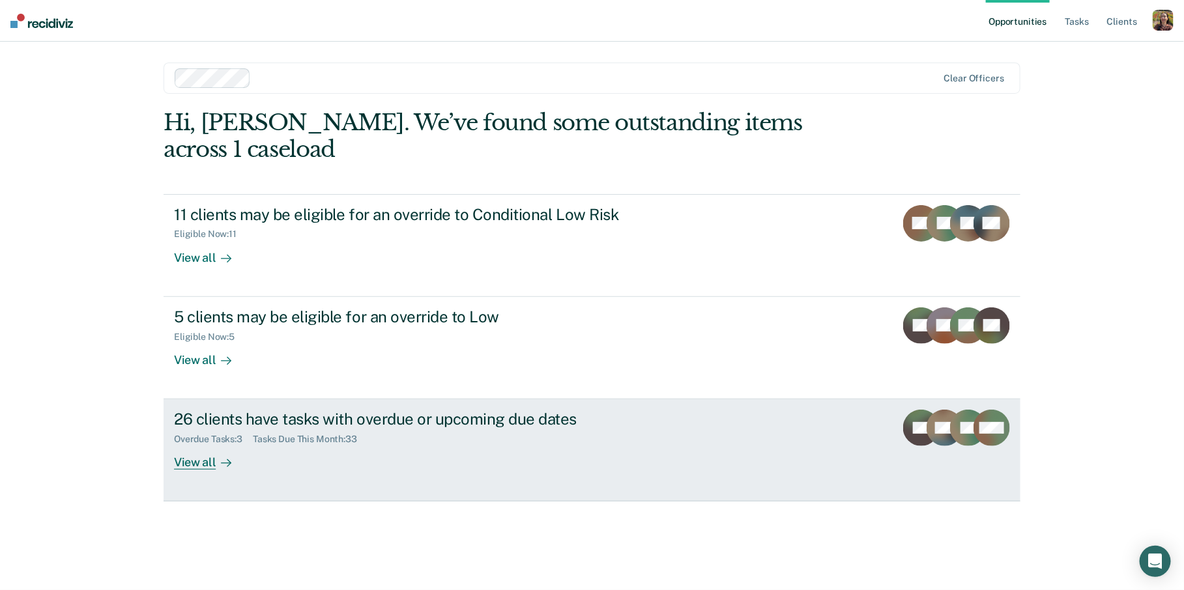
click at [297, 429] on div "26 clients have tasks with overdue or upcoming due dates Overdue Tasks : 3 Task…" at bounding box center [418, 440] width 489 height 60
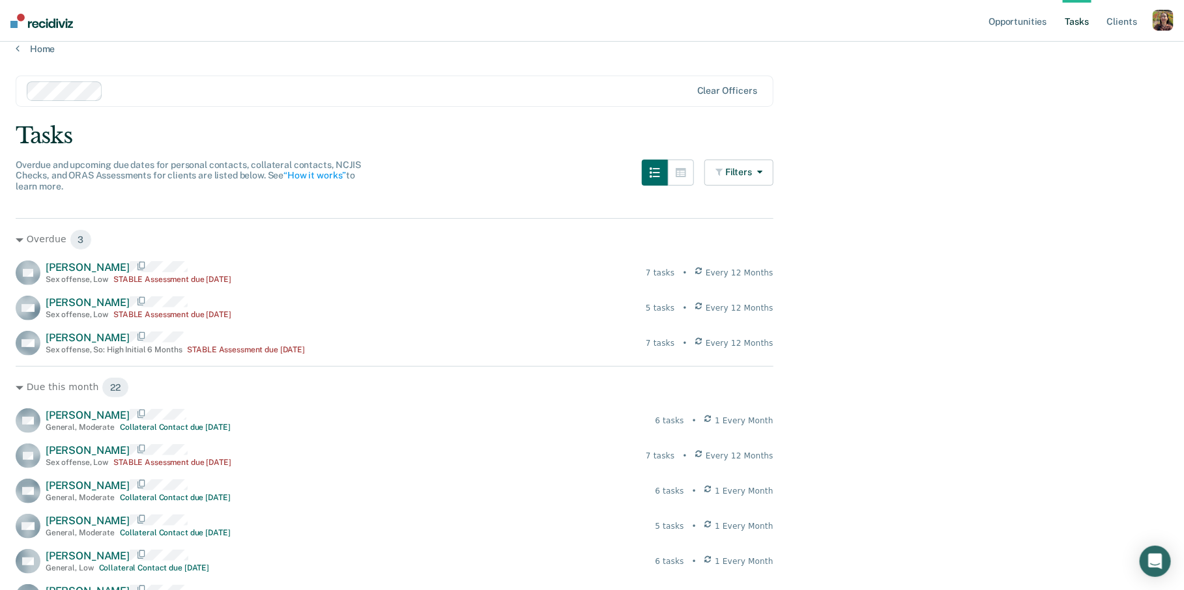
scroll to position [16, 0]
click at [51, 42] on link "Home" at bounding box center [592, 47] width 1153 height 12
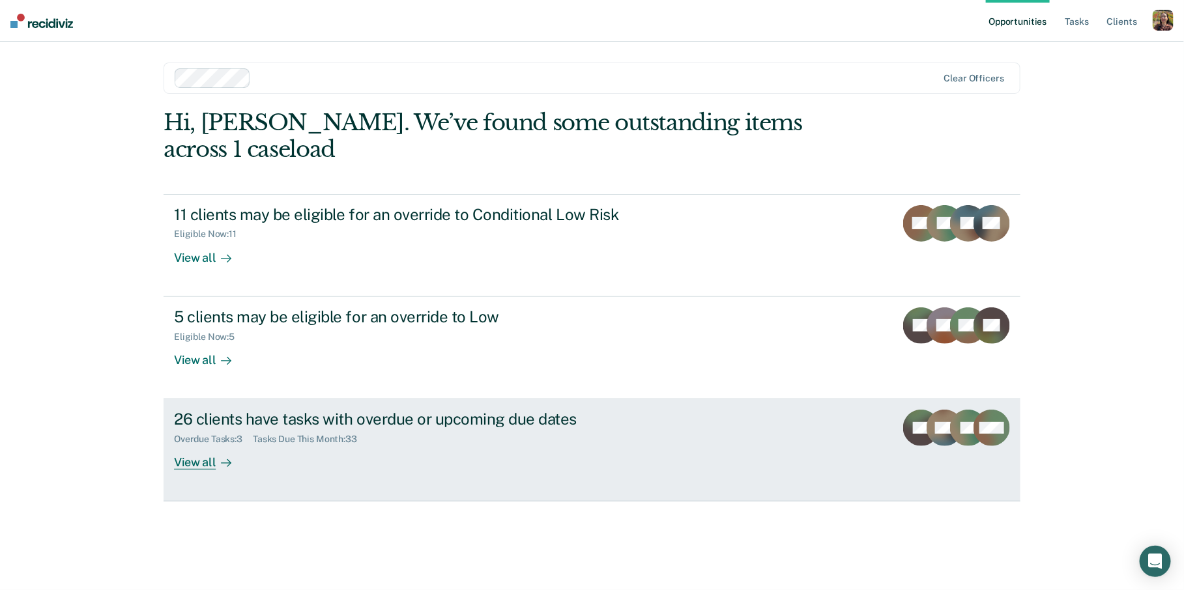
click at [308, 434] on div "Tasks Due This Month : 33" at bounding box center [310, 439] width 115 height 11
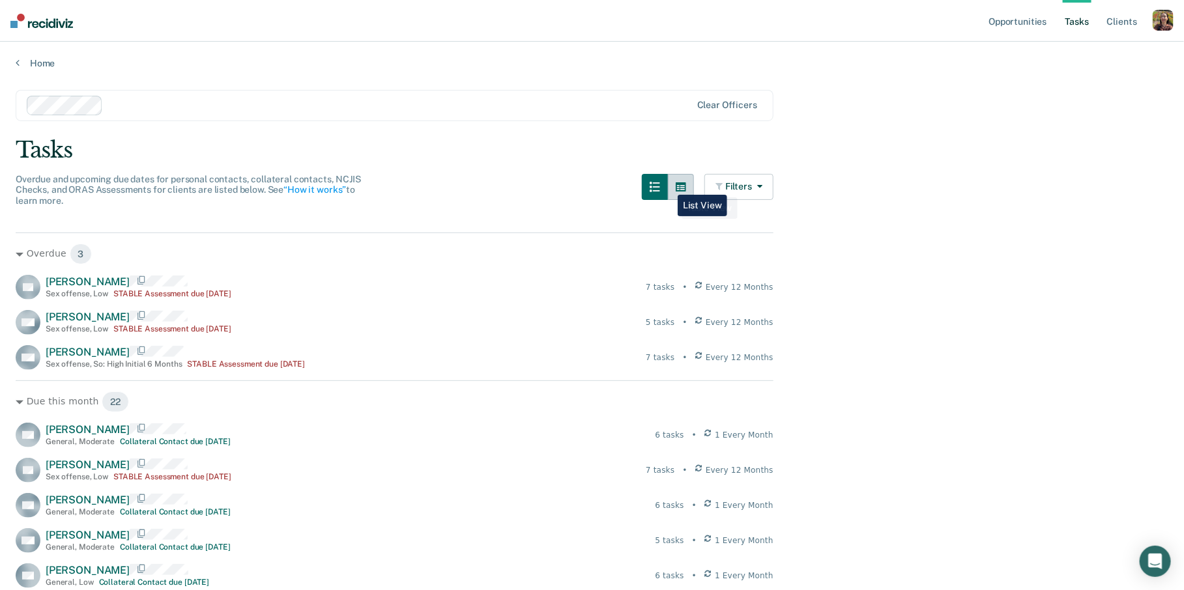
click at [675, 189] on button "button" at bounding box center [681, 187] width 26 height 26
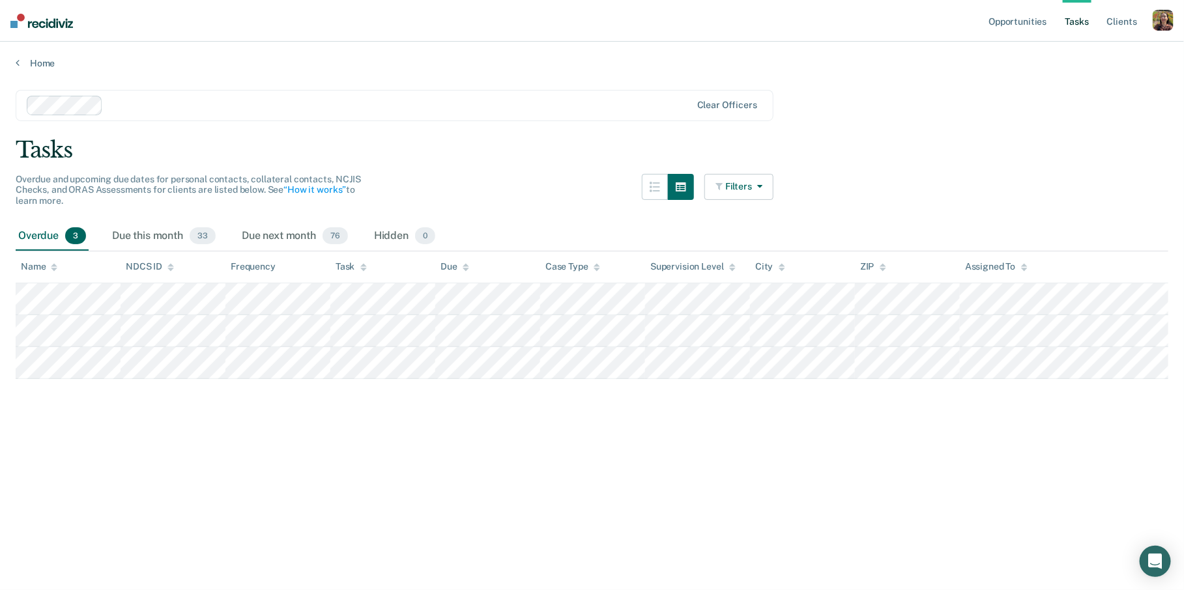
click at [752, 188] on icon "button" at bounding box center [757, 186] width 10 height 9
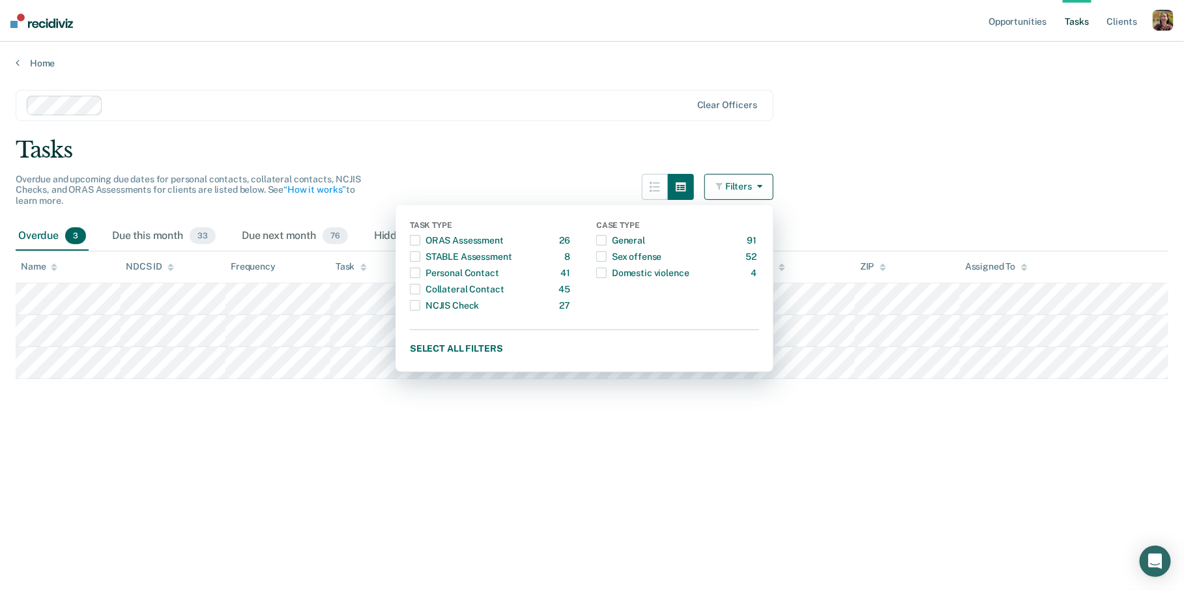
click at [776, 475] on main "Clear officers Tasks Overdue and upcoming due dates for personal contacts, coll…" at bounding box center [592, 327] width 1184 height 517
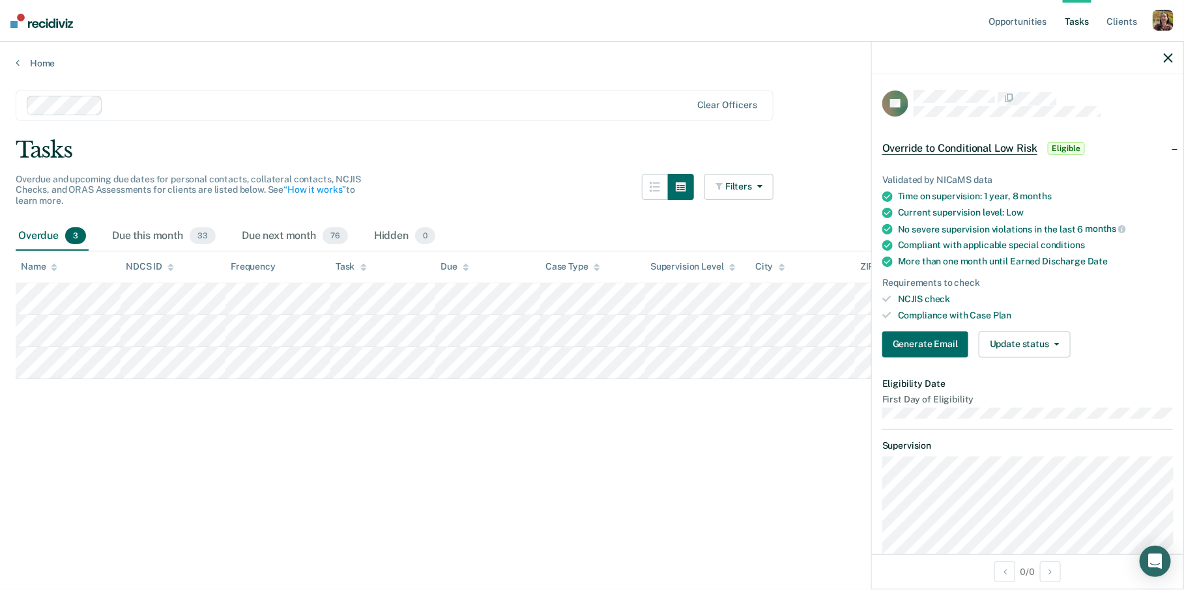
click at [1173, 59] on div at bounding box center [1027, 58] width 311 height 33
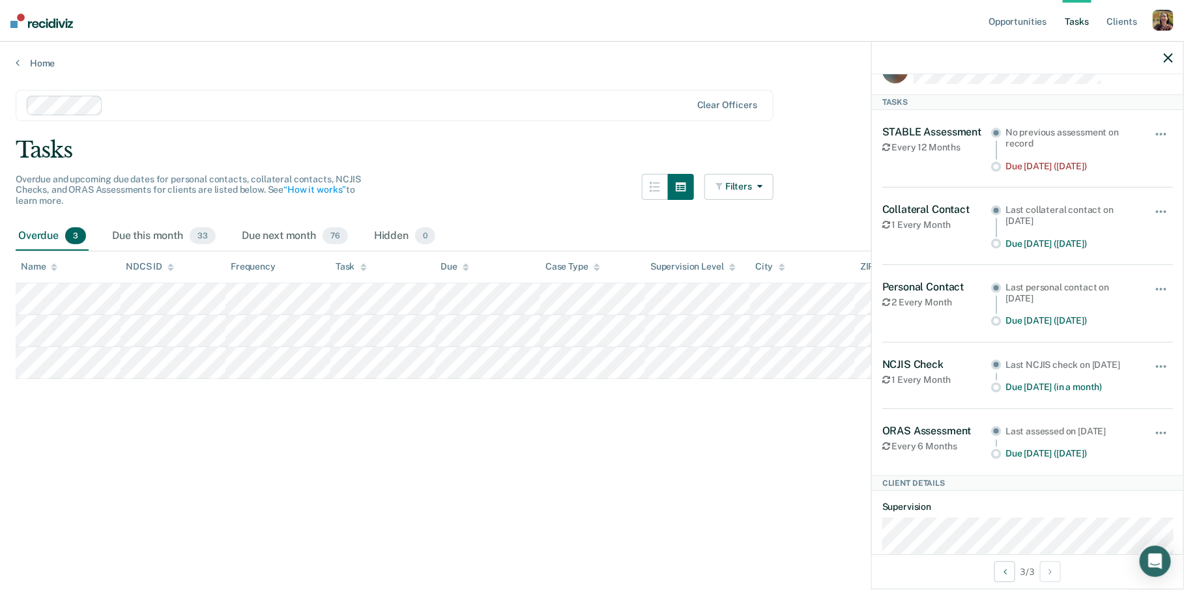
scroll to position [2, 0]
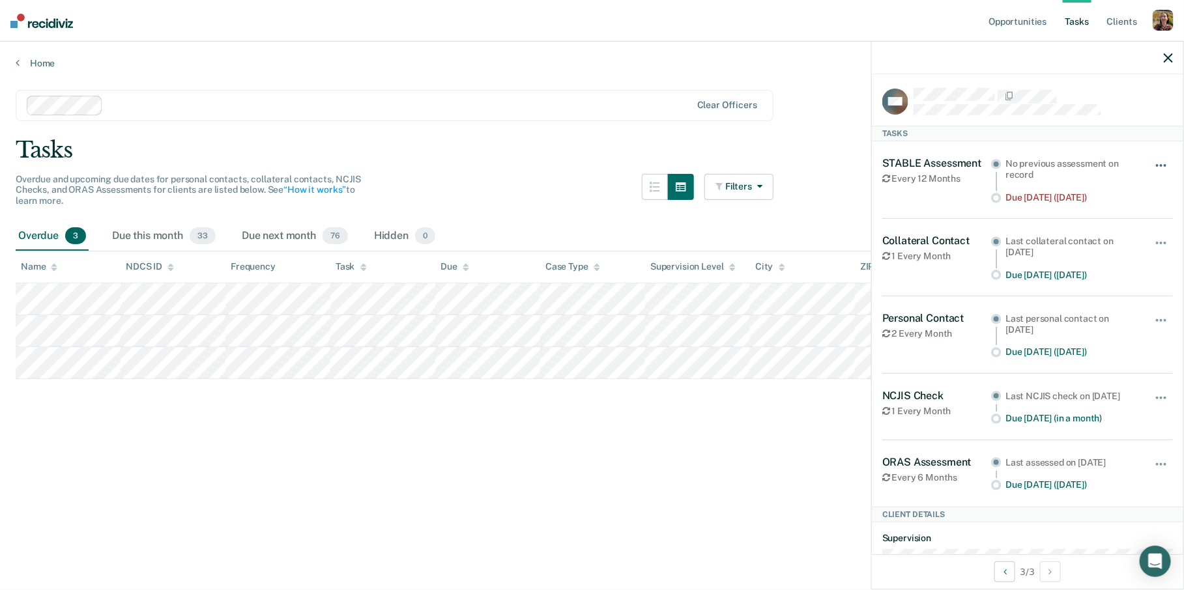
click at [1158, 164] on button "button" at bounding box center [1162, 172] width 22 height 21
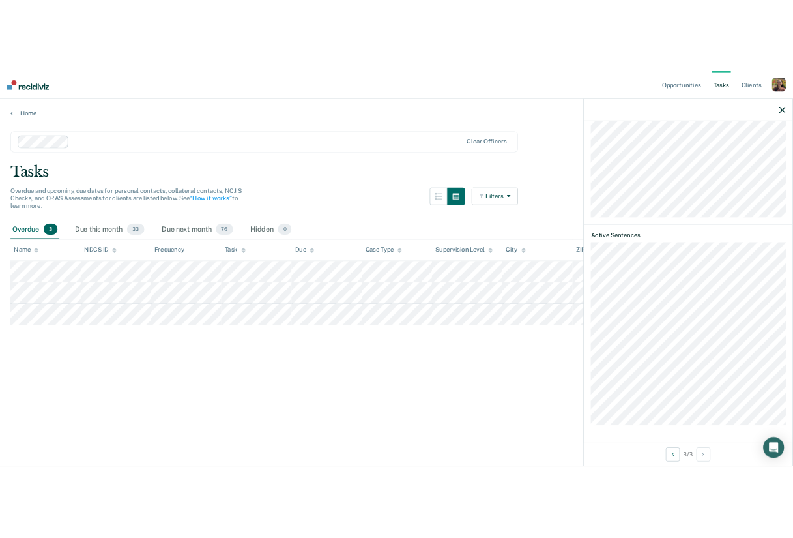
scroll to position [0, 0]
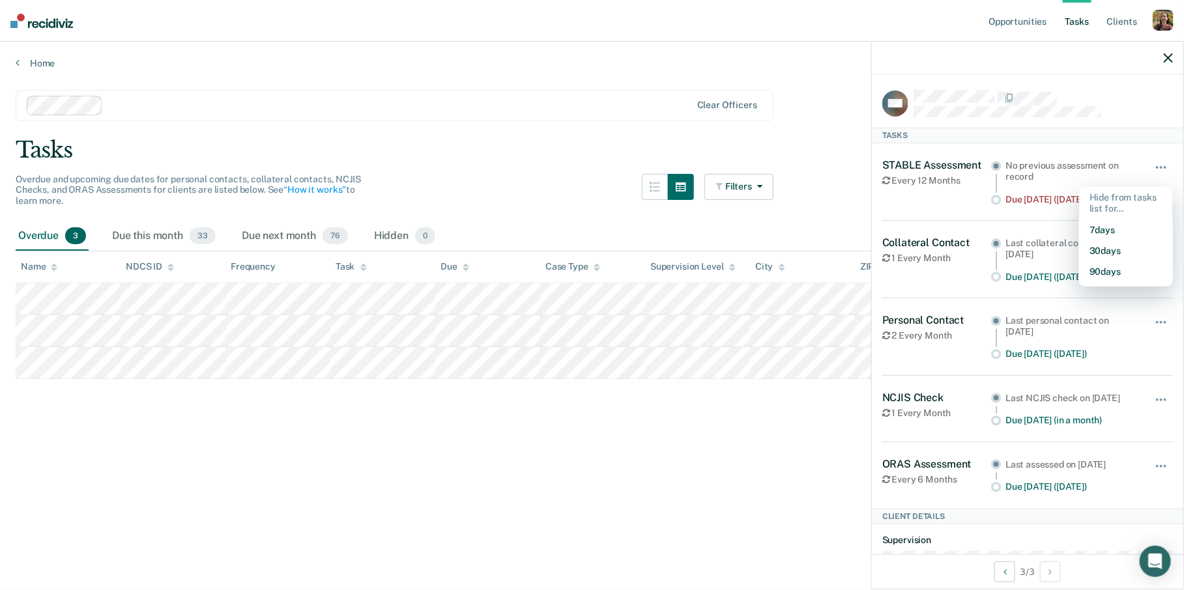
click at [1167, 59] on icon "button" at bounding box center [1168, 57] width 9 height 9
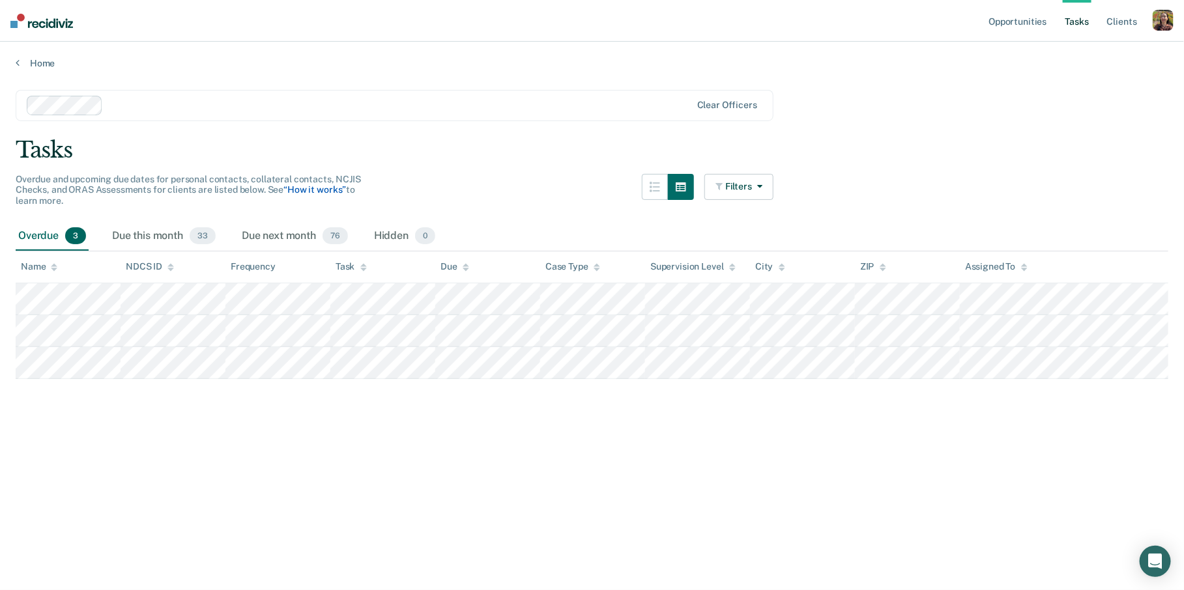
click at [321, 190] on link "“How it works”" at bounding box center [314, 189] width 63 height 10
click at [1174, 24] on nav "Opportunities Tasks Client s Profile How it works Log Out" at bounding box center [592, 21] width 1184 height 42
click at [1164, 24] on div "button" at bounding box center [1163, 20] width 21 height 21
click at [560, 481] on main "Clear officers Tasks Overdue and upcoming due dates for personal contacts, coll…" at bounding box center [592, 327] width 1184 height 517
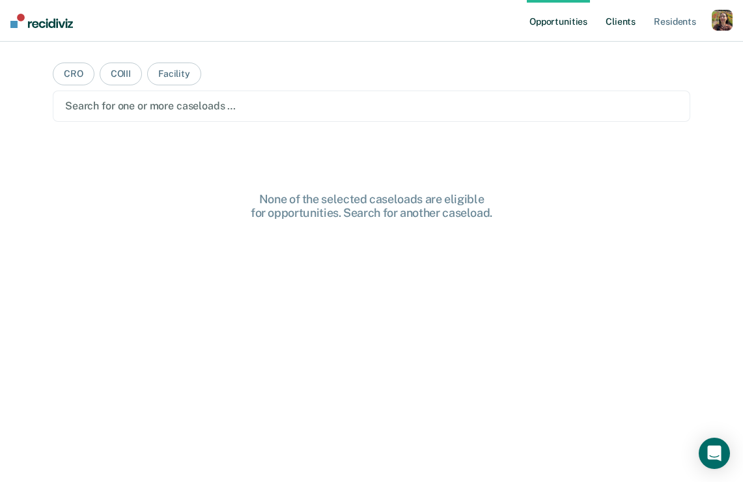
click at [614, 27] on link "Client s" at bounding box center [620, 21] width 35 height 42
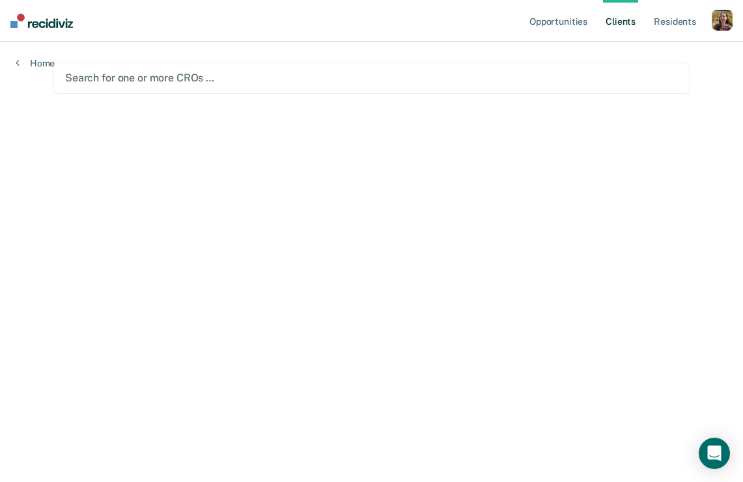
click at [719, 18] on div "button" at bounding box center [722, 20] width 21 height 21
click at [623, 51] on link "Profile" at bounding box center [670, 53] width 105 height 11
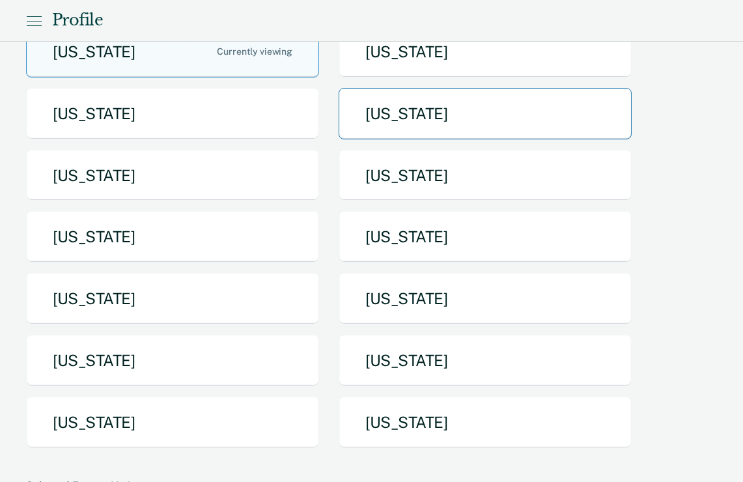
scroll to position [179, 0]
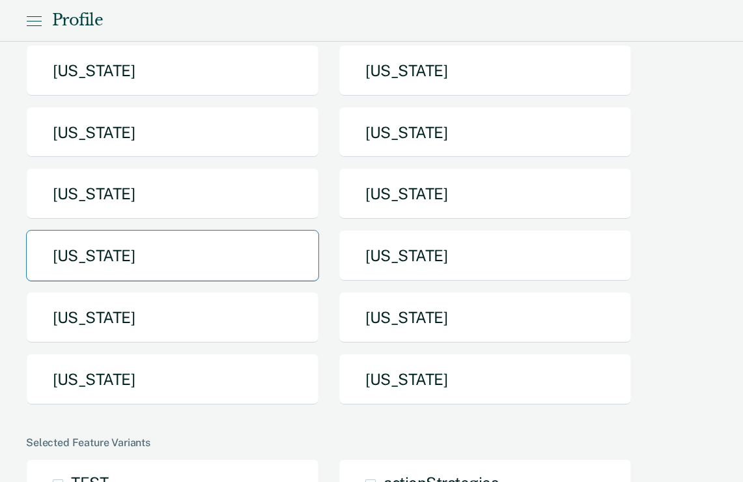
click at [177, 252] on button "Nebraska" at bounding box center [172, 255] width 293 height 51
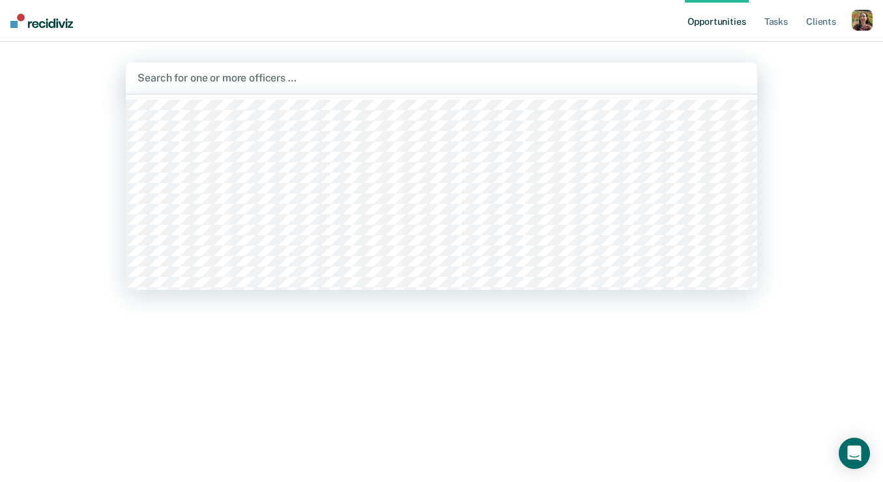
click at [261, 89] on div "Search for one or more officers …" at bounding box center [441, 78] width 631 height 31
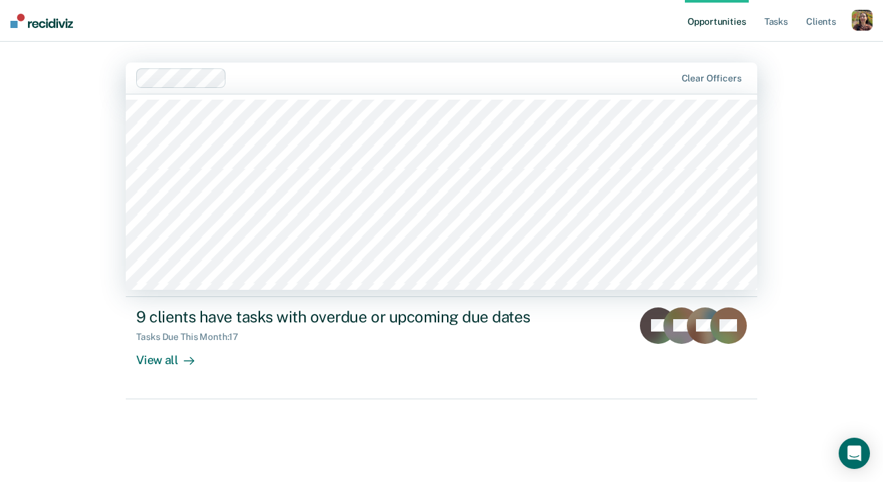
click at [367, 73] on div at bounding box center [453, 77] width 443 height 15
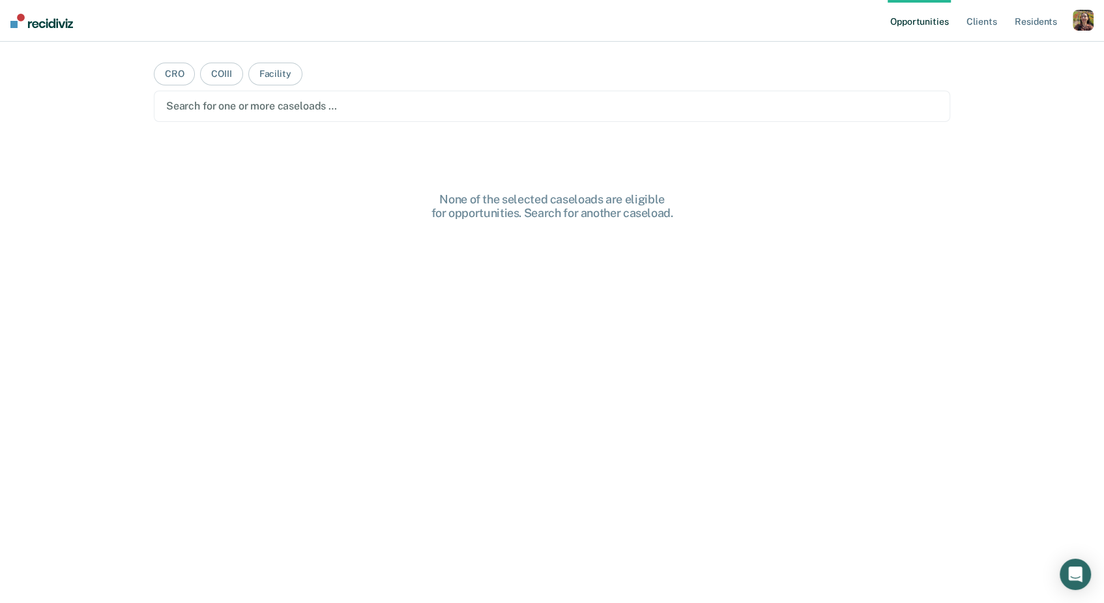
click at [1077, 17] on div "button" at bounding box center [1082, 20] width 21 height 21
click at [990, 50] on link "Profile" at bounding box center [1030, 53] width 105 height 11
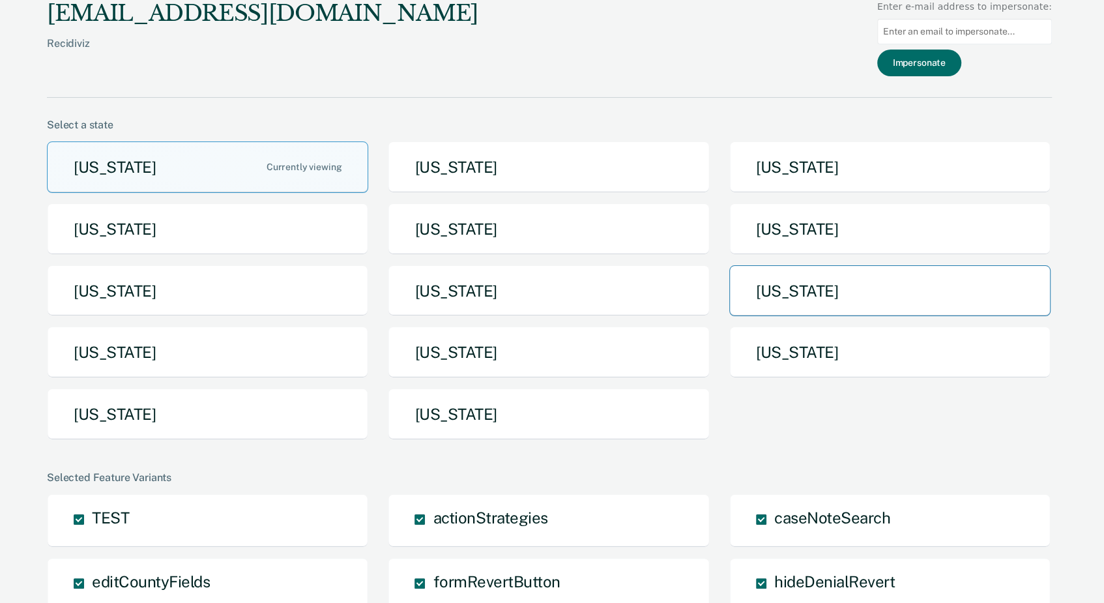
click at [800, 283] on button "[US_STATE]" at bounding box center [889, 290] width 321 height 51
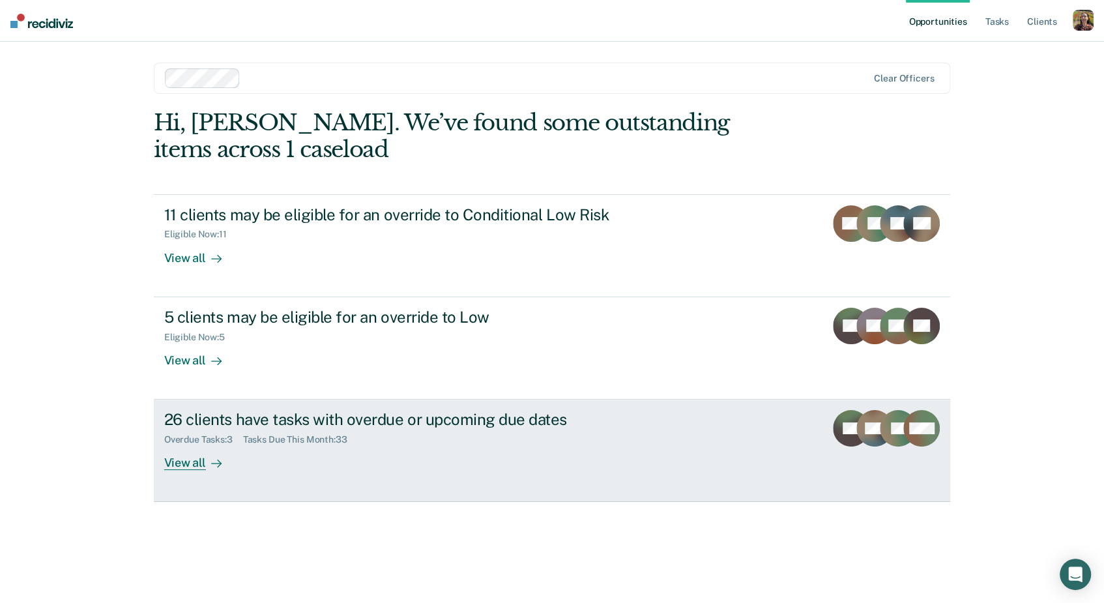
click at [437, 457] on div "26 clients have tasks with overdue or upcoming due dates Overdue Tasks : 3 Task…" at bounding box center [408, 440] width 489 height 60
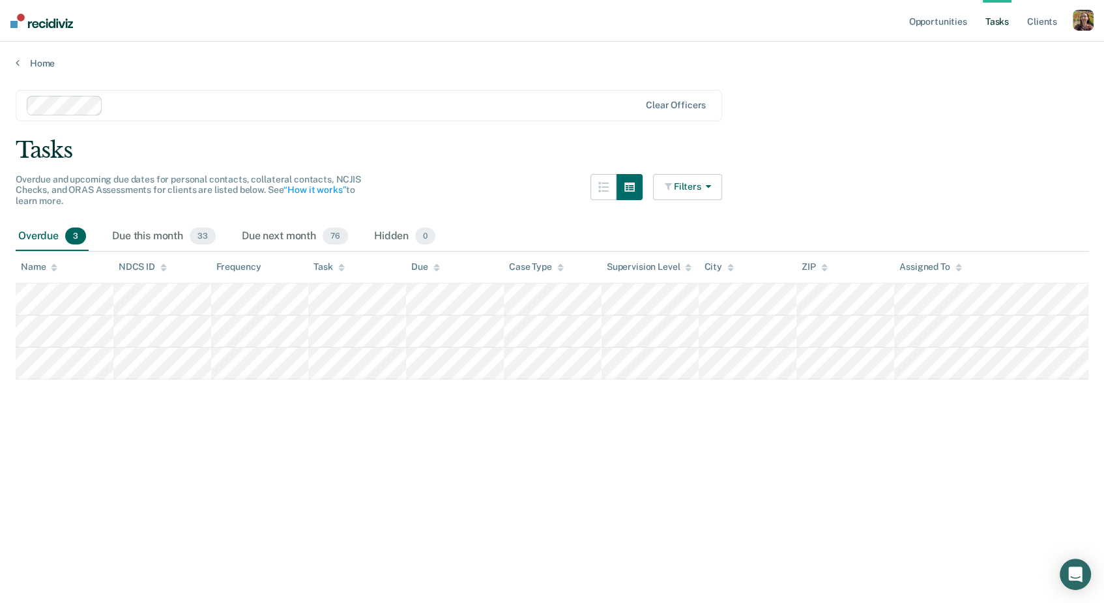
click at [708, 179] on button "Filters" at bounding box center [687, 187] width 69 height 26
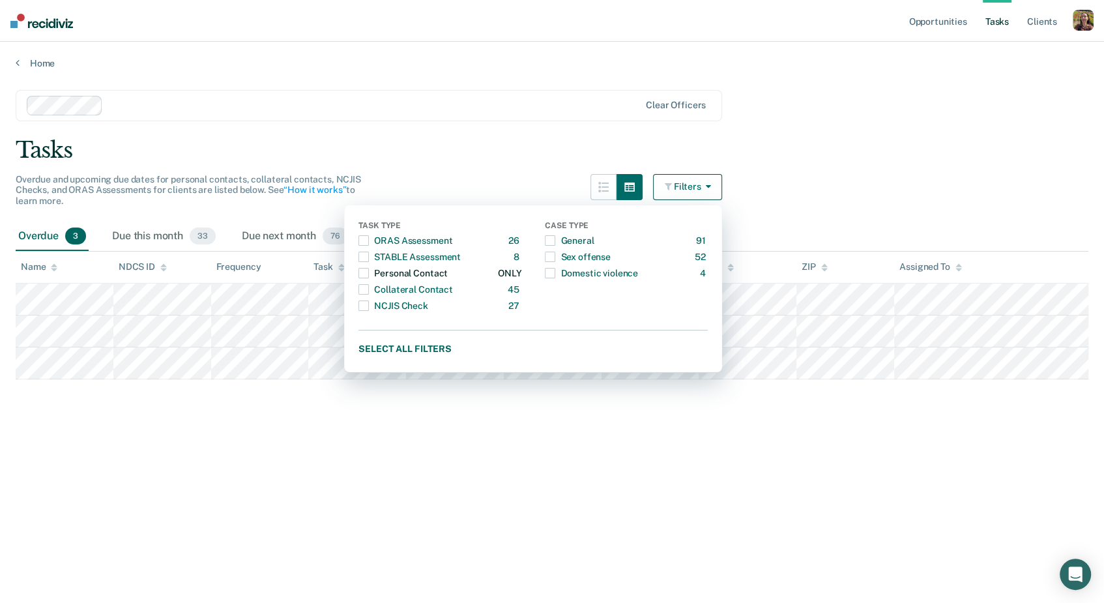
click at [394, 275] on div "Personal Contact" at bounding box center [402, 273] width 89 height 21
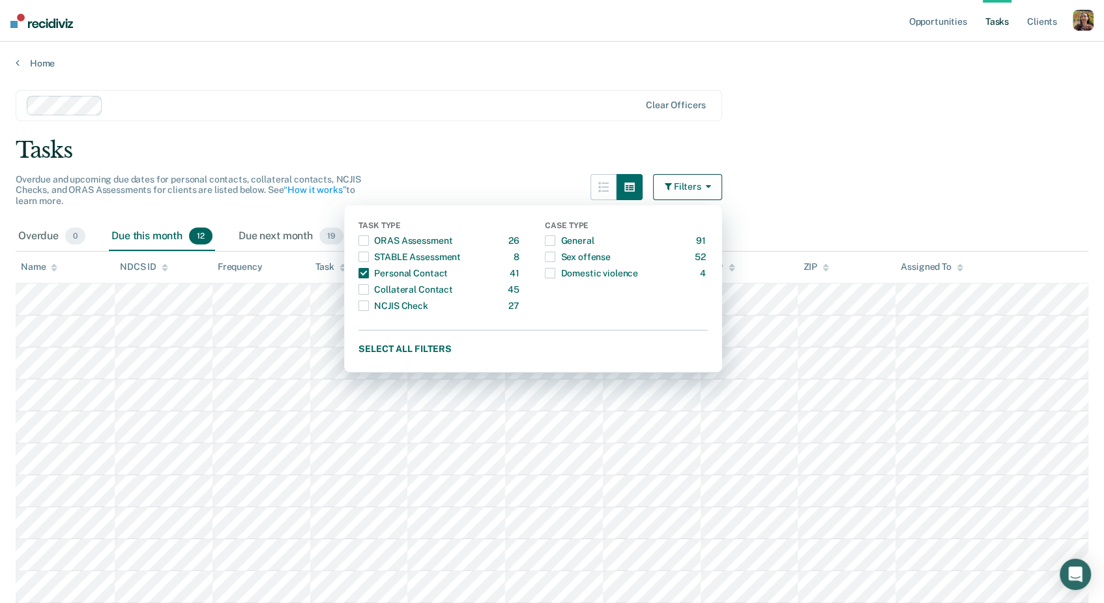
click at [450, 98] on div at bounding box center [373, 105] width 531 height 15
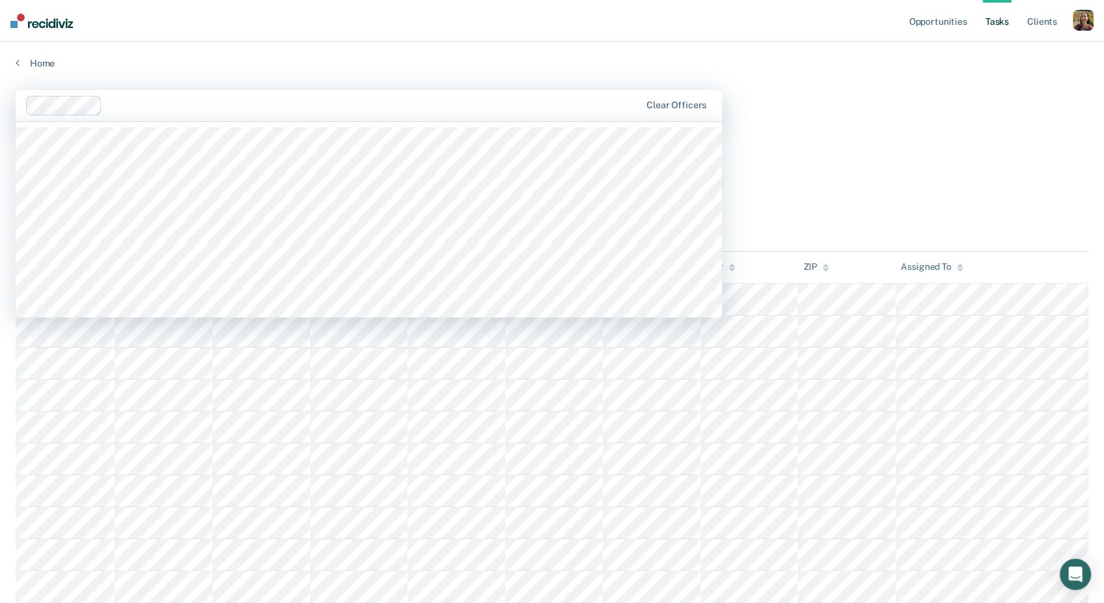
click at [842, 129] on main "[PERSON_NAME], 1 of 41. 41 results available. Use Up and Down to choose options…" at bounding box center [552, 392] width 1104 height 646
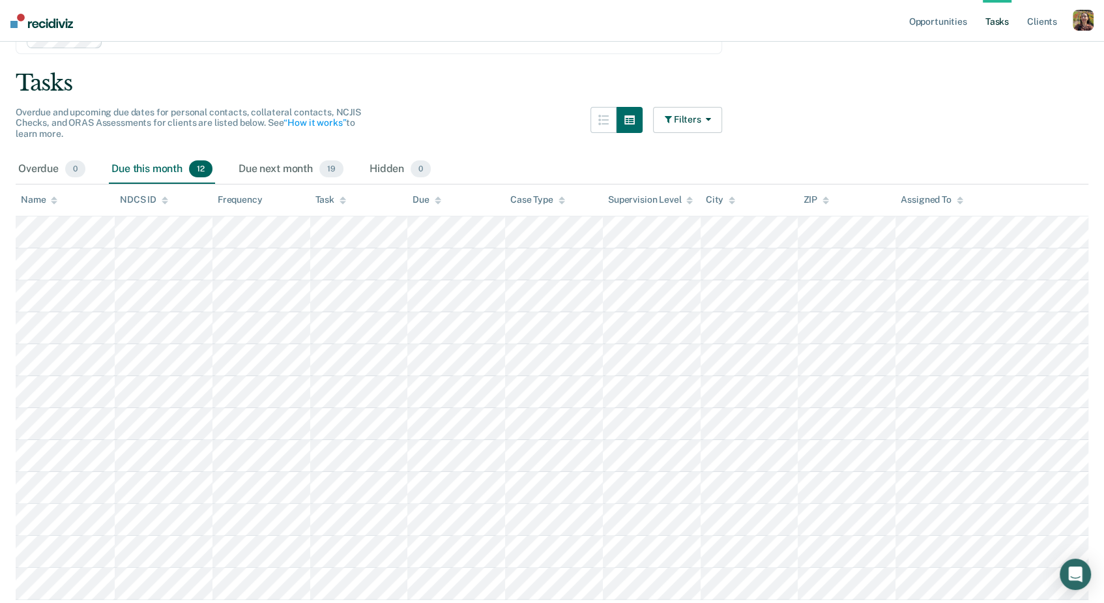
scroll to position [115, 0]
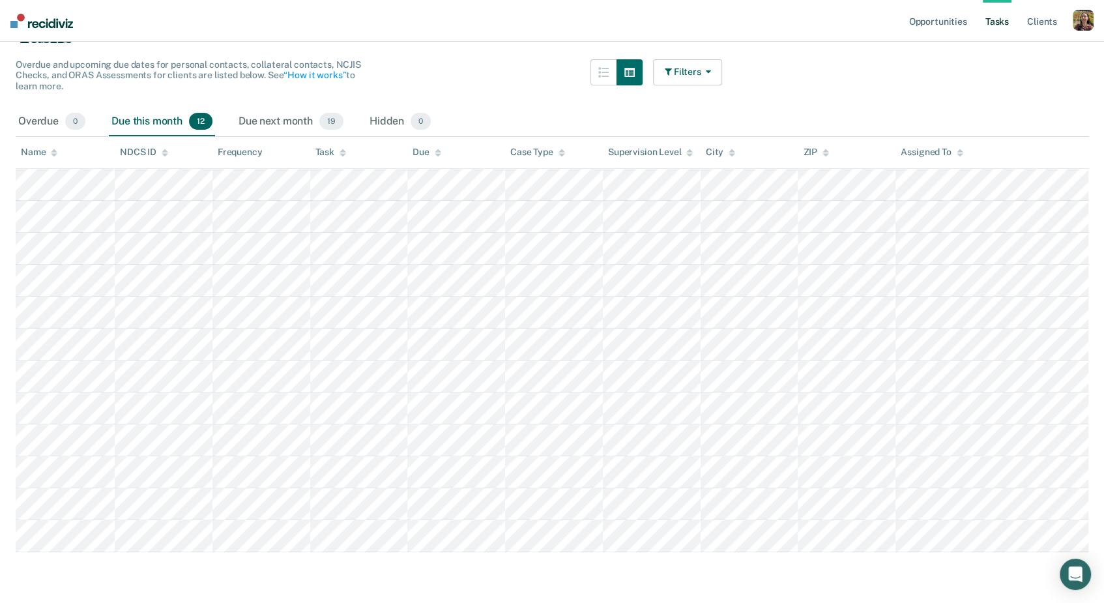
click at [698, 65] on button "Filters" at bounding box center [687, 72] width 69 height 26
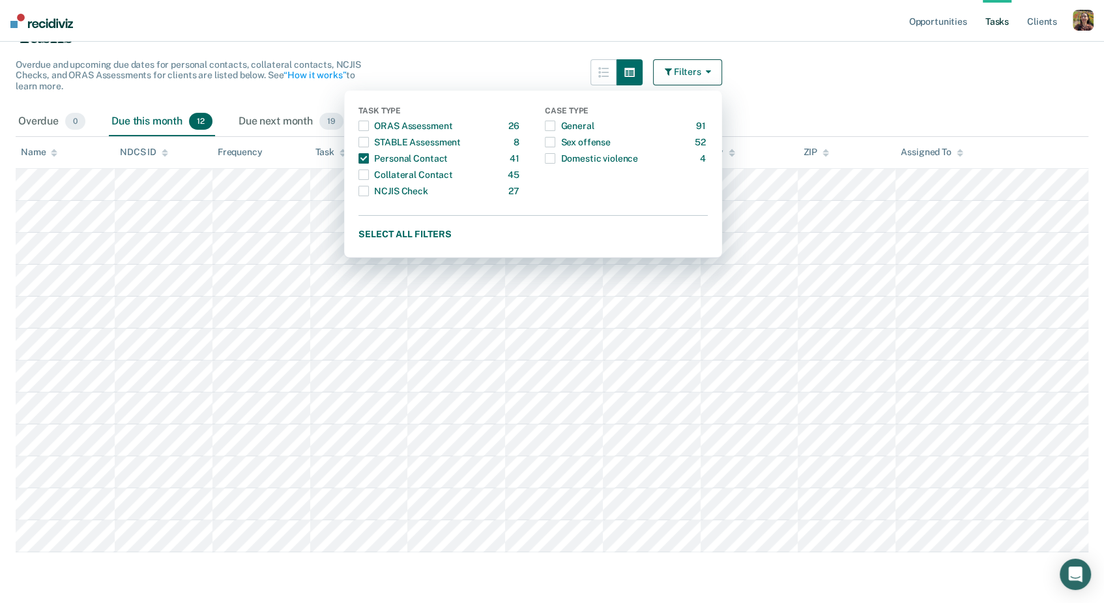
click at [820, 65] on main "Clear officers Tasks Overdue and upcoming due dates for personal contacts, coll…" at bounding box center [552, 277] width 1104 height 646
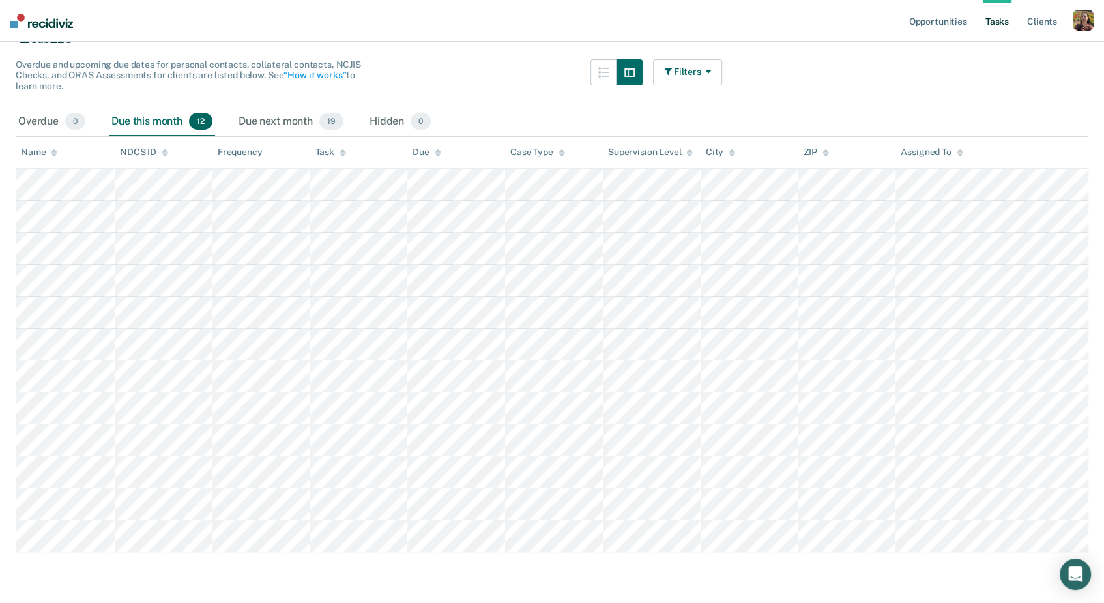
click at [679, 84] on button "Filters" at bounding box center [687, 72] width 69 height 26
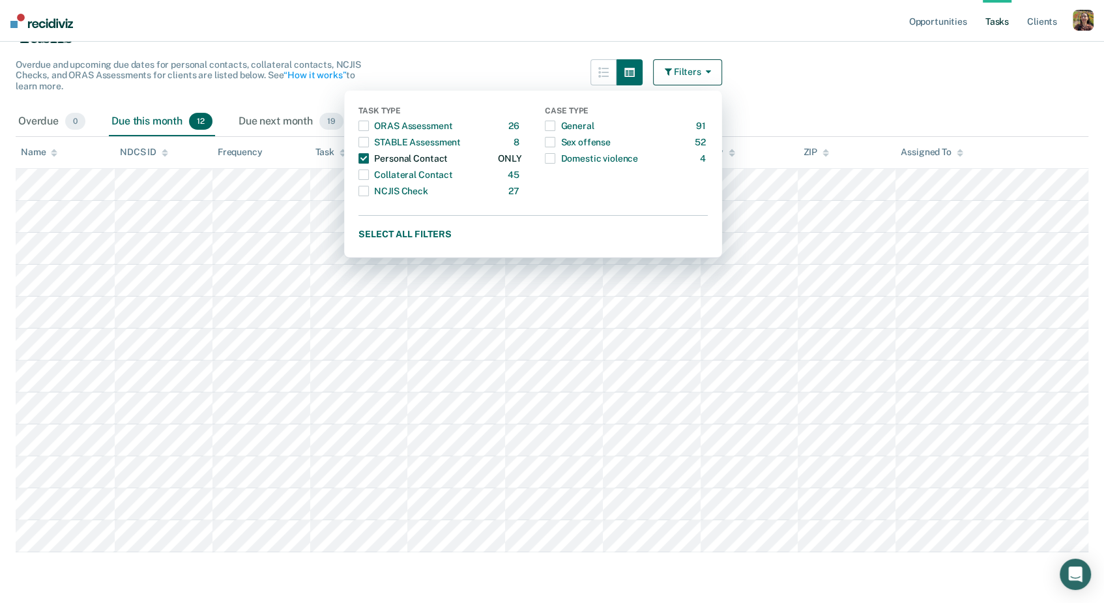
click at [361, 159] on span "button" at bounding box center [363, 158] width 10 height 10
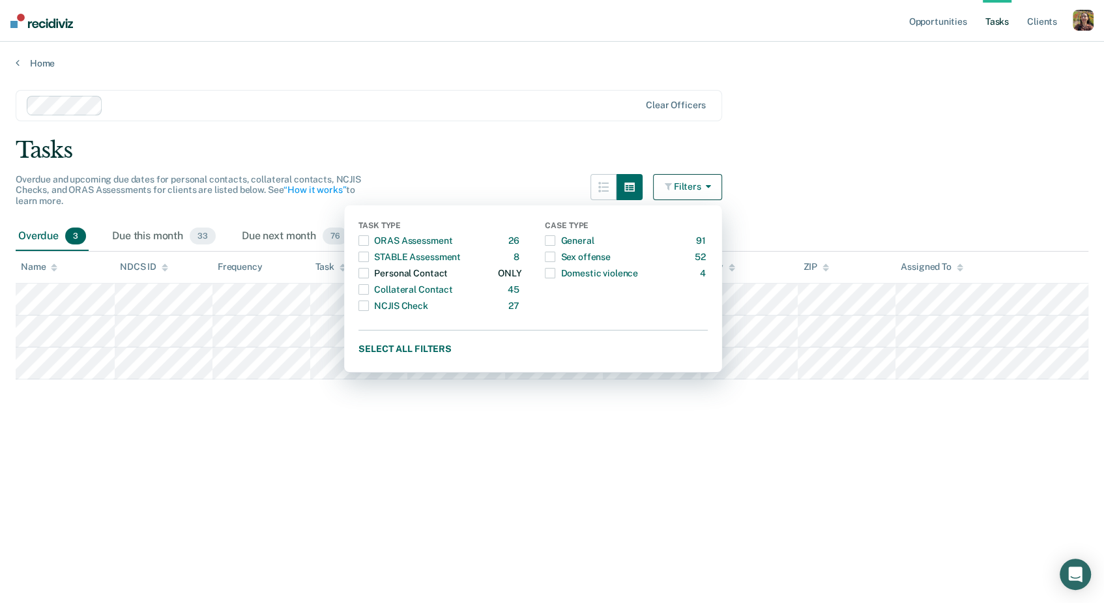
scroll to position [0, 0]
click at [604, 257] on div "Sex offense" at bounding box center [577, 256] width 65 height 21
click at [804, 194] on main "Clear officers Tasks Overdue and upcoming due dates for personal contacts, coll…" at bounding box center [552, 334] width 1104 height 530
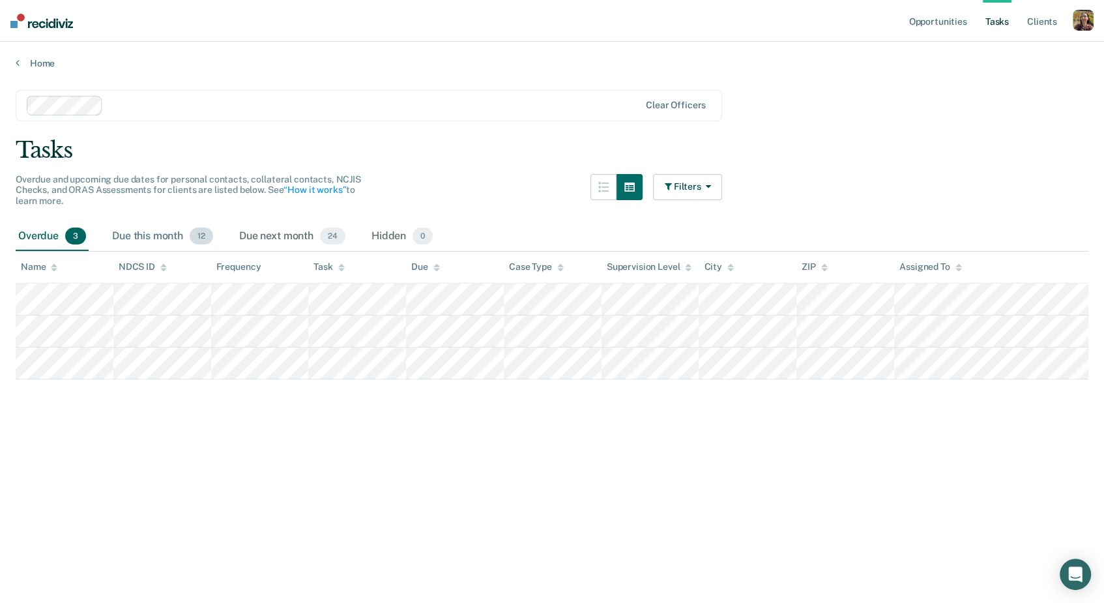
click at [167, 233] on div "Due this month 12" at bounding box center [162, 236] width 106 height 29
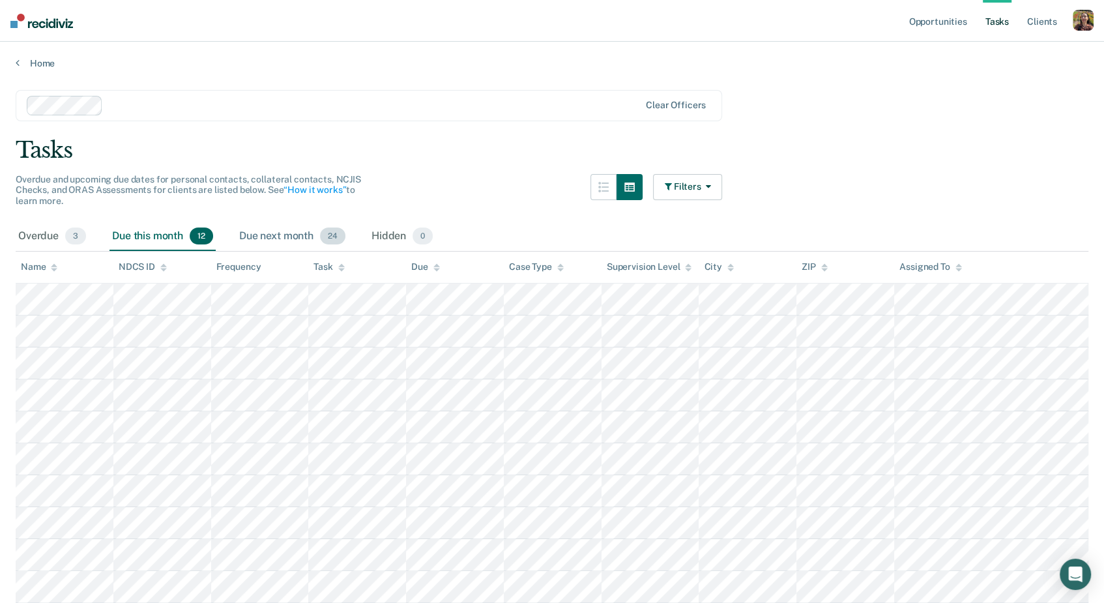
click at [284, 241] on div "Due next month 24" at bounding box center [292, 236] width 111 height 29
click at [386, 234] on div "Hidden 0" at bounding box center [402, 236] width 66 height 29
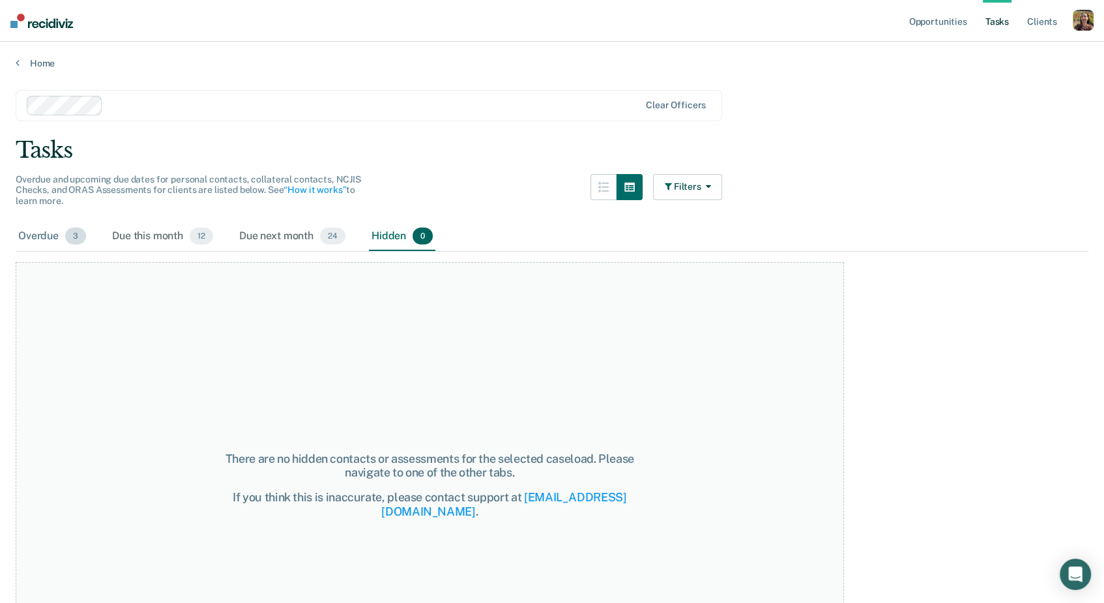
click at [62, 236] on div "Overdue 3" at bounding box center [52, 236] width 73 height 29
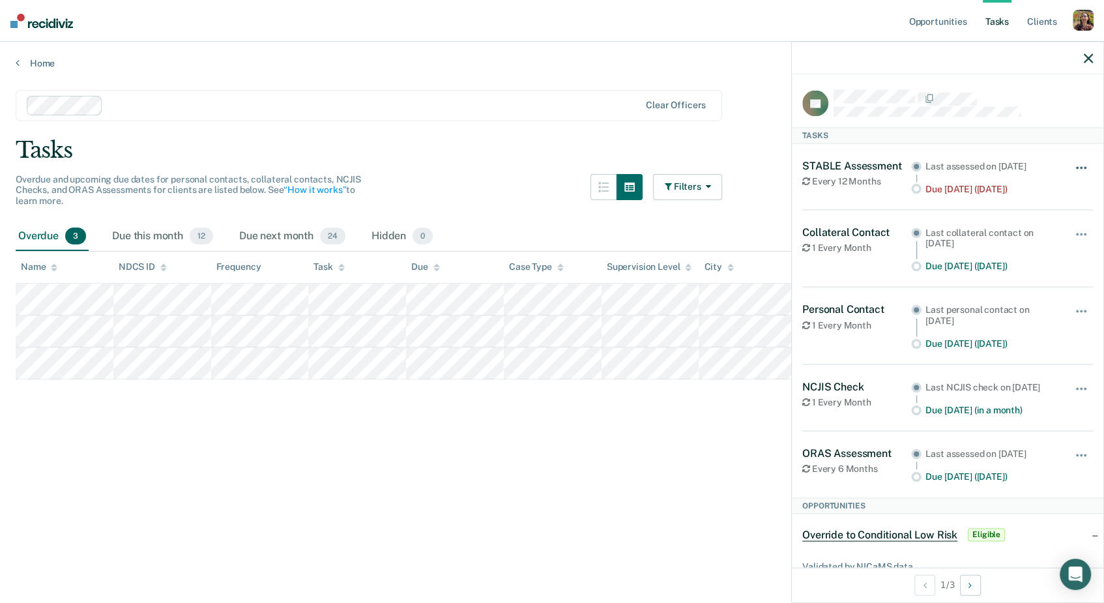
click at [1079, 171] on button "button" at bounding box center [1081, 174] width 22 height 21
click at [1082, 471] on button "button" at bounding box center [1081, 462] width 22 height 21
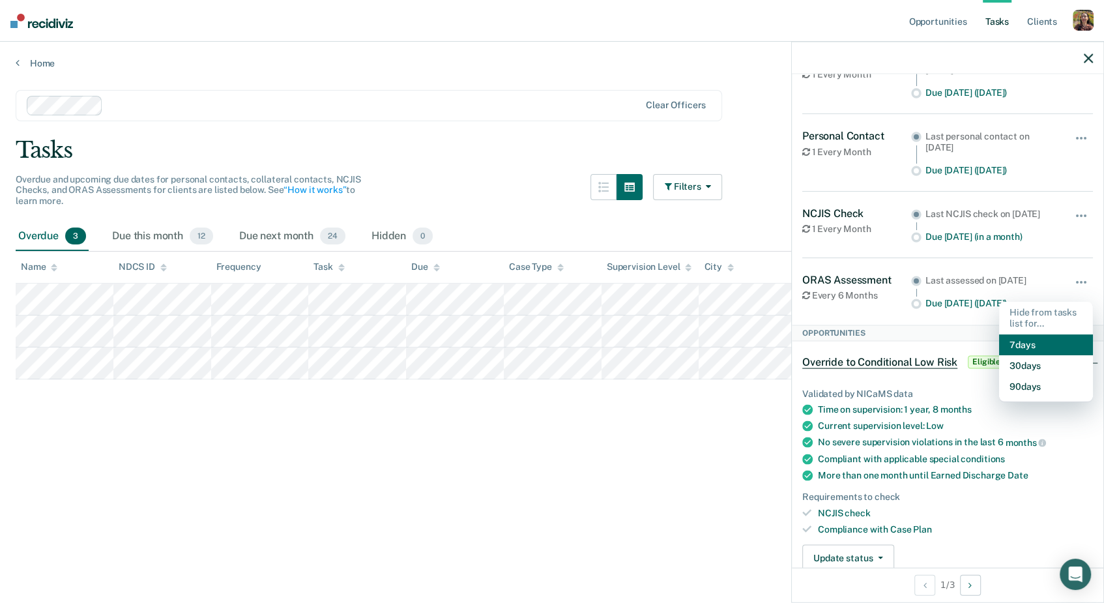
scroll to position [173, 0]
click at [1037, 375] on button "30 days" at bounding box center [1046, 364] width 94 height 21
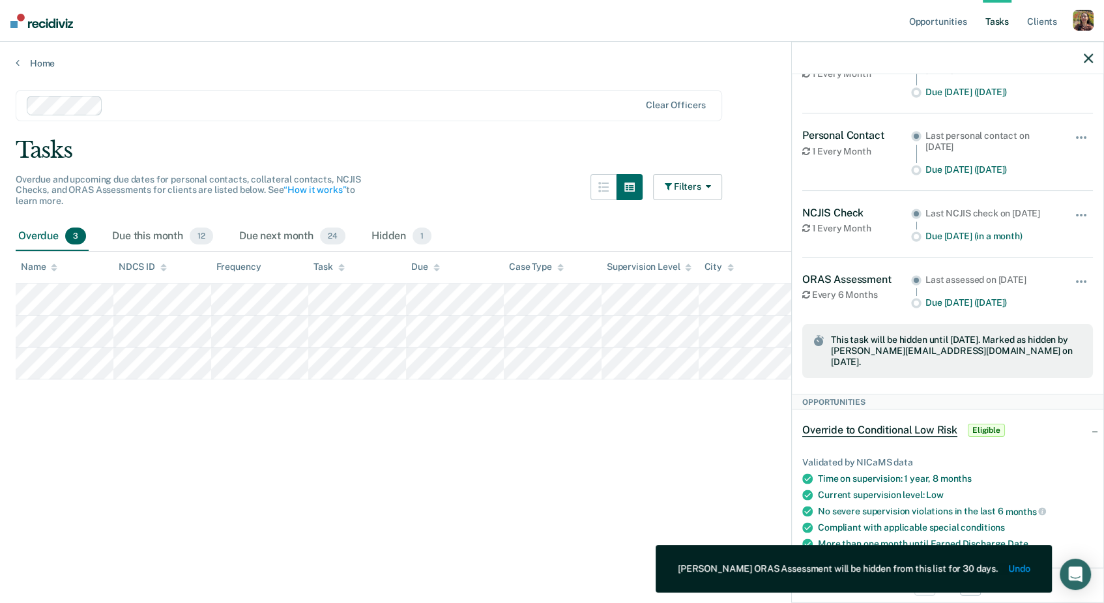
click at [1014, 568] on button "Undo" at bounding box center [1019, 568] width 22 height 11
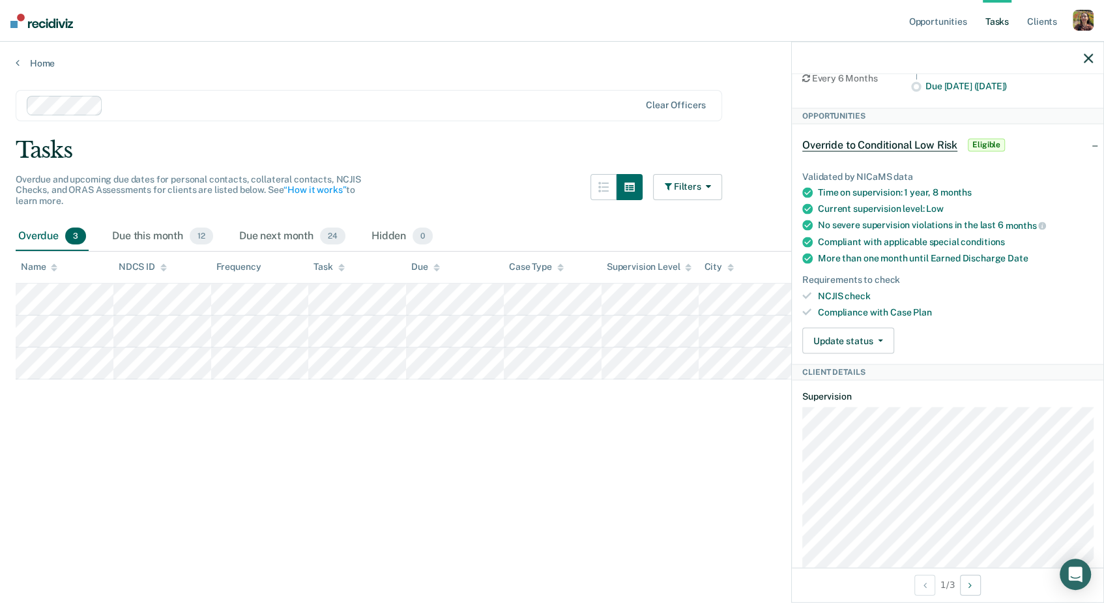
scroll to position [391, 0]
click at [870, 352] on button "Update status" at bounding box center [848, 339] width 92 height 26
click at [879, 402] on button "Mark Ineligible" at bounding box center [865, 391] width 126 height 21
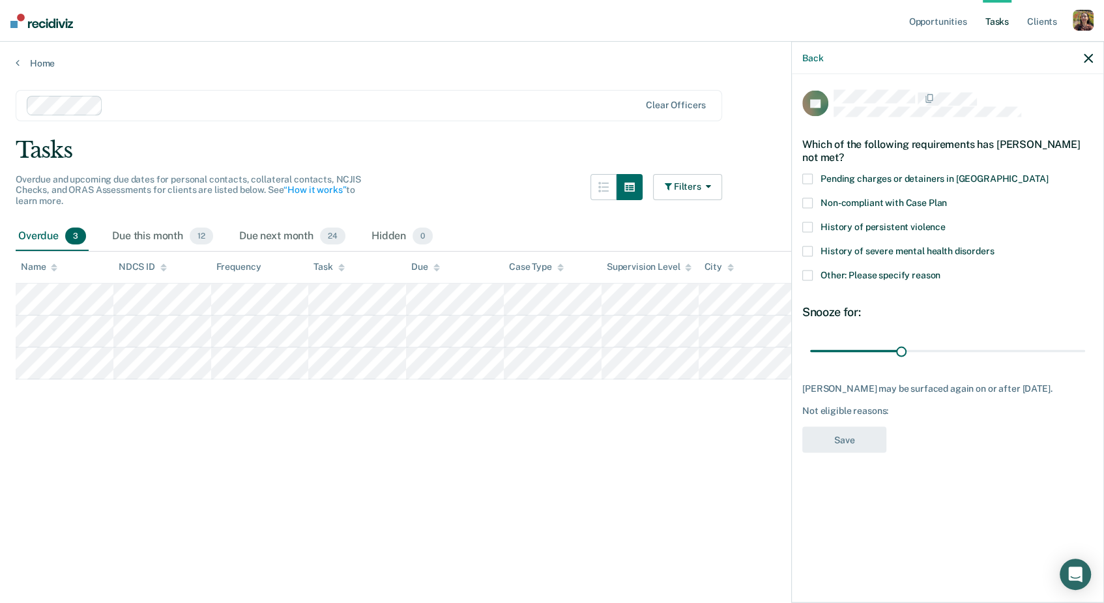
click at [859, 227] on span "History of persistent violence" at bounding box center [882, 226] width 125 height 10
click at [880, 271] on span "Other: Please specify reason" at bounding box center [880, 274] width 120 height 10
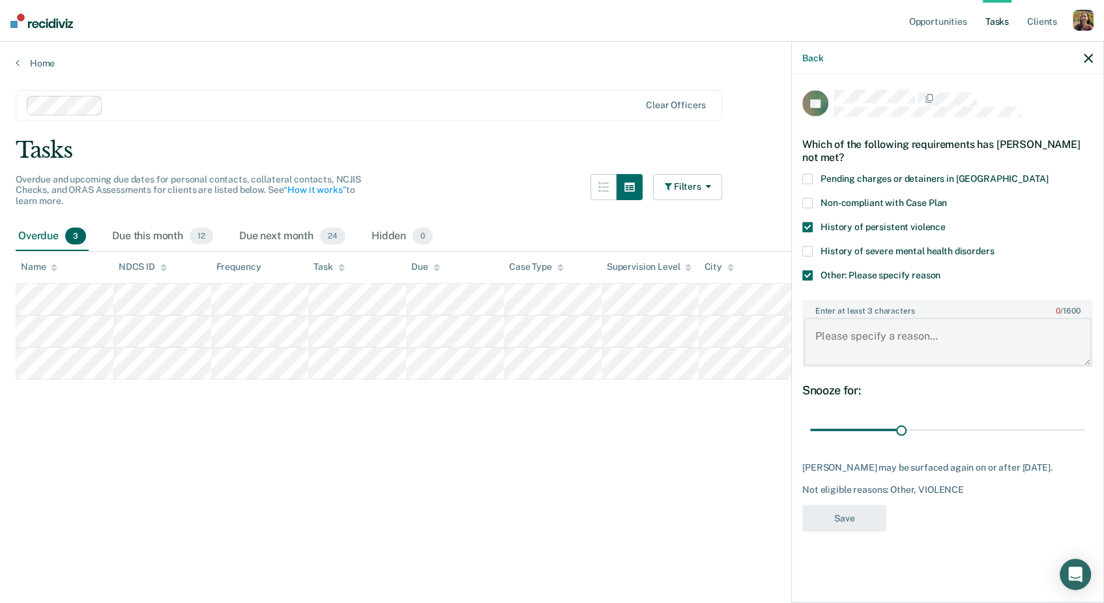
click at [860, 330] on textarea "Enter at least 3 characters 0 / 1600" at bounding box center [947, 342] width 288 height 48
type textarea "t"
type textarea "add reason here"
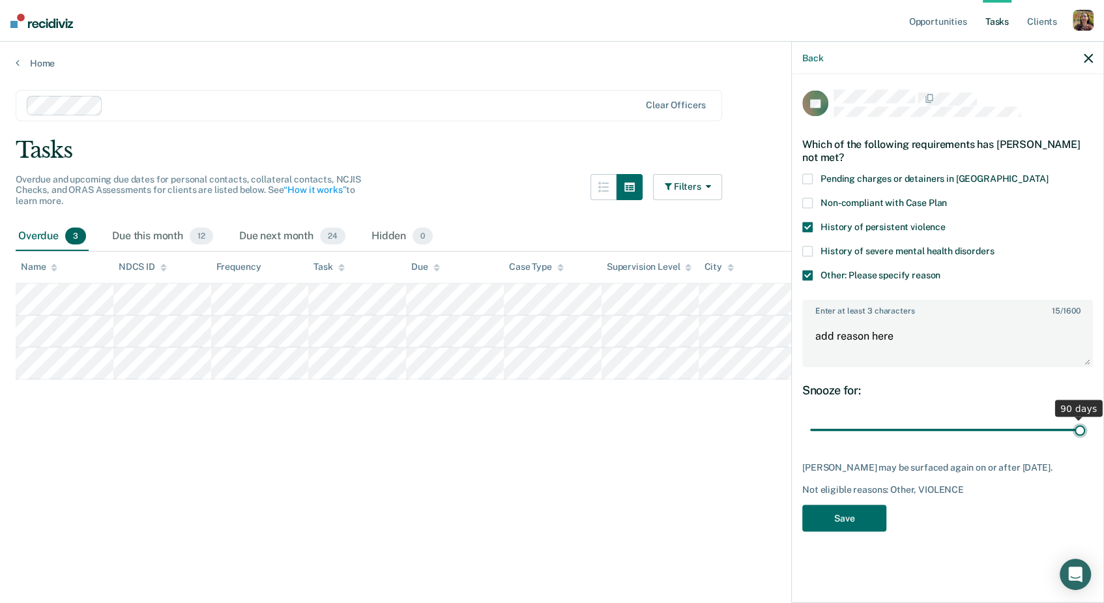
drag, startPoint x: 901, startPoint y: 429, endPoint x: 1082, endPoint y: 433, distance: 181.2
type input "90"
click at [1082, 433] on input "range" at bounding box center [947, 429] width 275 height 23
click at [1088, 54] on icon "button" at bounding box center [1088, 57] width 9 height 9
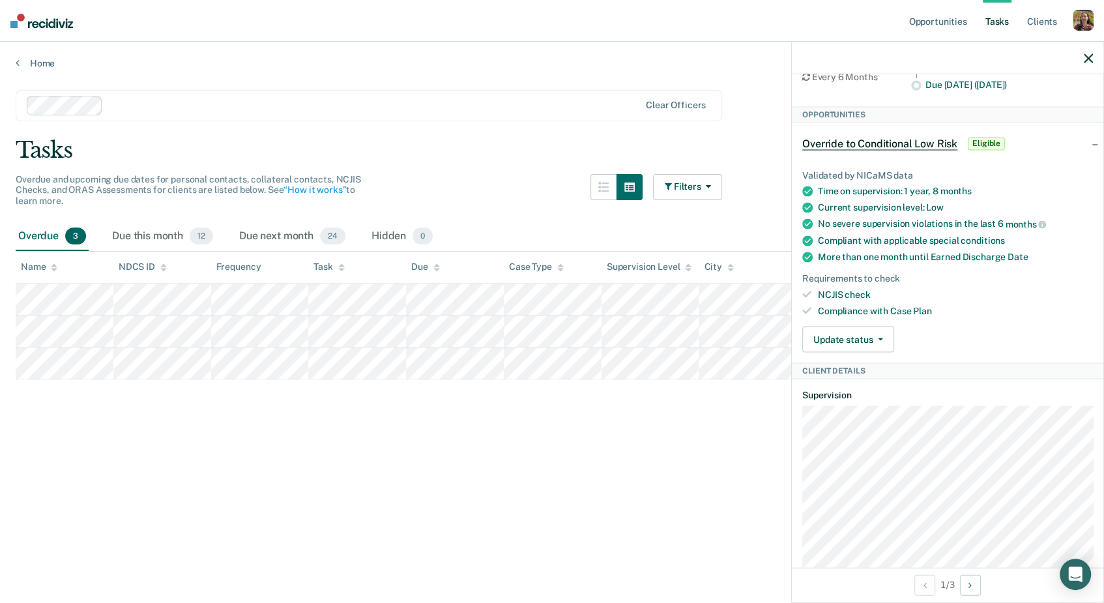
click at [713, 206] on div "Filters Task Type ORAS Assessment 26 ONLY STABLE Assessment 8 ONLY Personal Con…" at bounding box center [687, 198] width 69 height 48
click at [701, 190] on button "Filters" at bounding box center [687, 187] width 69 height 26
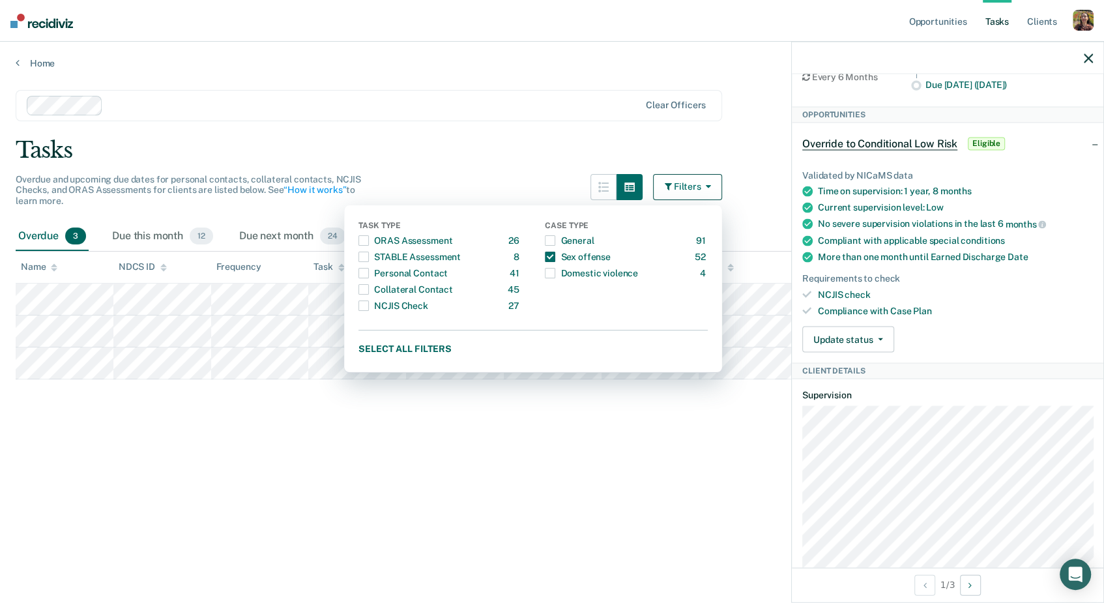
click at [878, 65] on div at bounding box center [947, 58] width 311 height 33
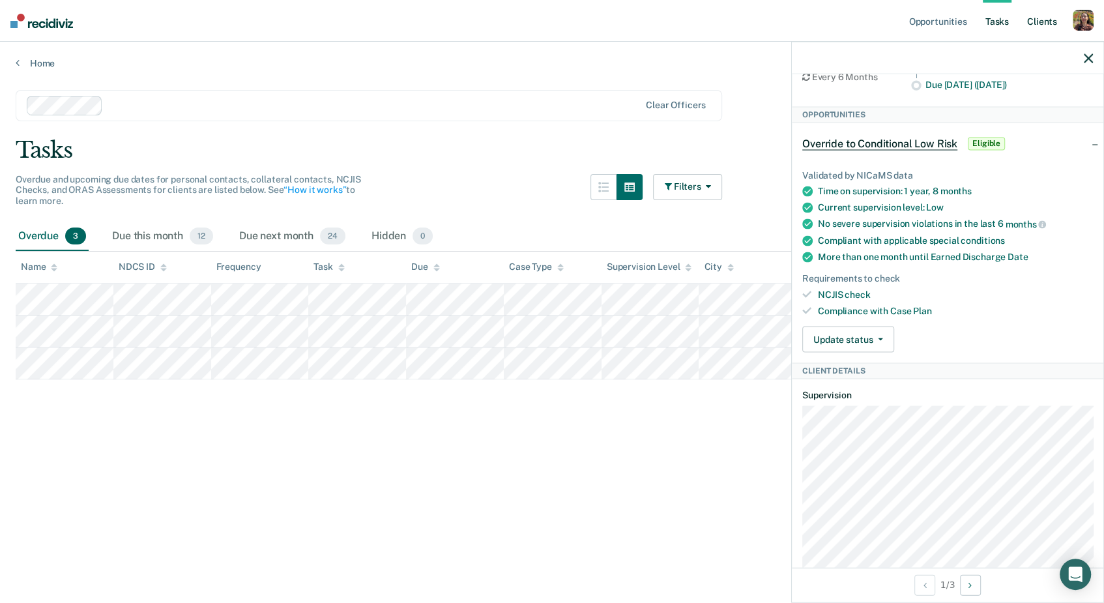
click at [1049, 22] on link "Client s" at bounding box center [1041, 21] width 35 height 42
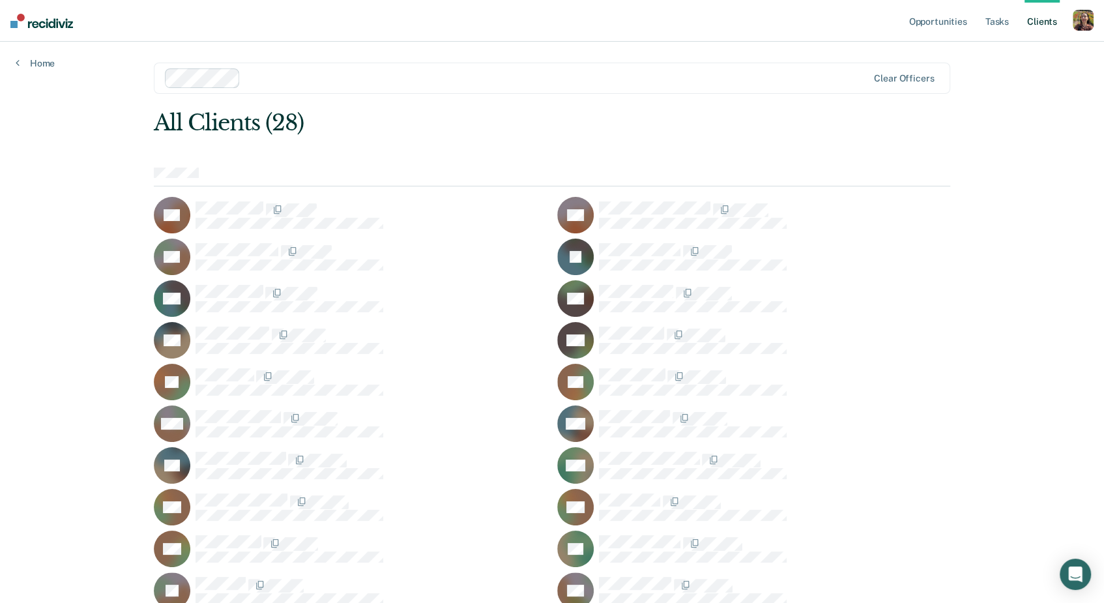
click at [8, 57] on div "Home" at bounding box center [35, 55] width 70 height 27
click at [27, 58] on link "Home" at bounding box center [35, 63] width 39 height 12
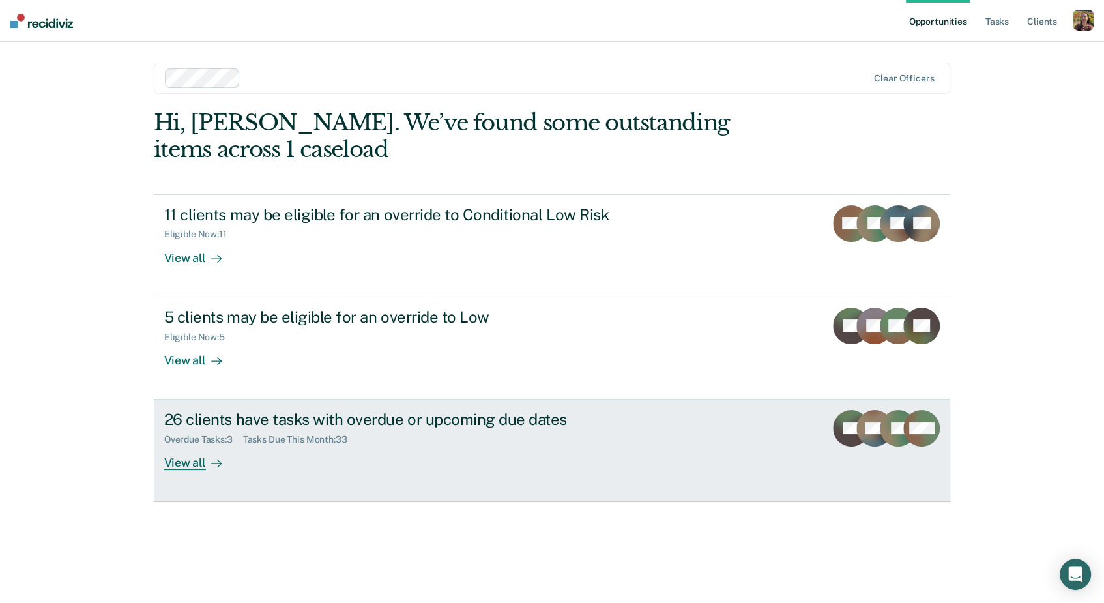
click at [223, 459] on div "View all" at bounding box center [200, 457] width 73 height 25
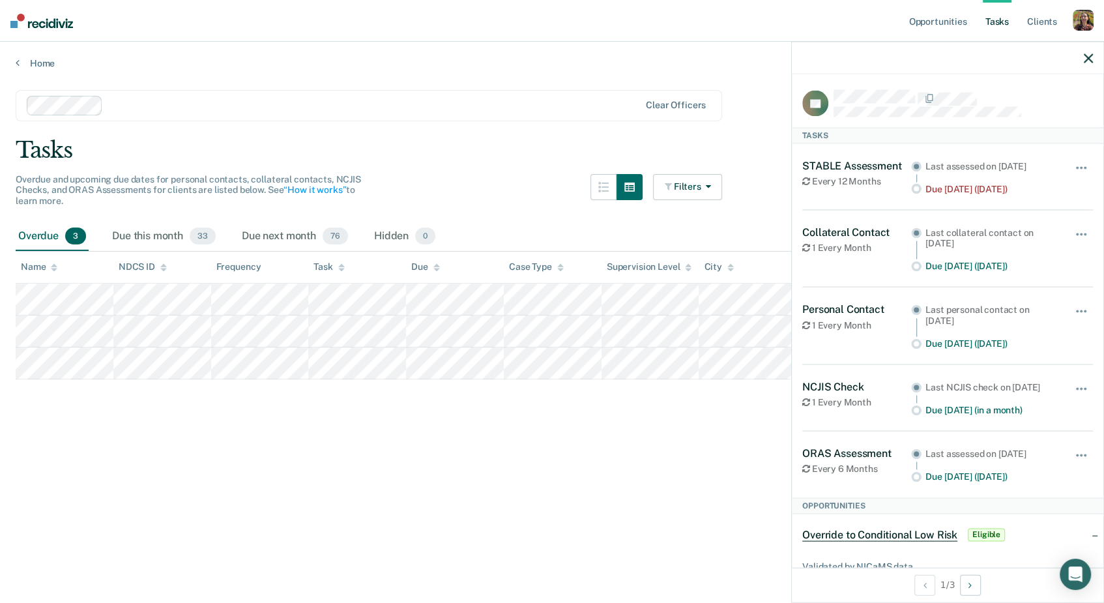
click at [1085, 65] on div at bounding box center [947, 58] width 311 height 33
click at [1081, 53] on div at bounding box center [947, 58] width 311 height 33
click at [1084, 53] on icon "button" at bounding box center [1088, 57] width 9 height 9
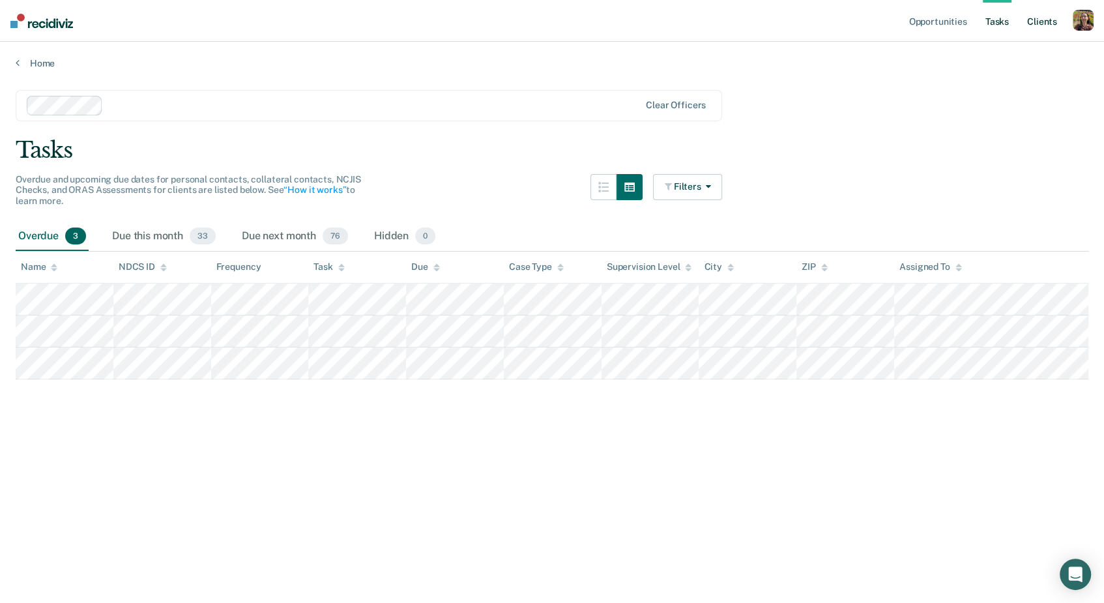
click at [1052, 26] on link "Client s" at bounding box center [1041, 21] width 35 height 42
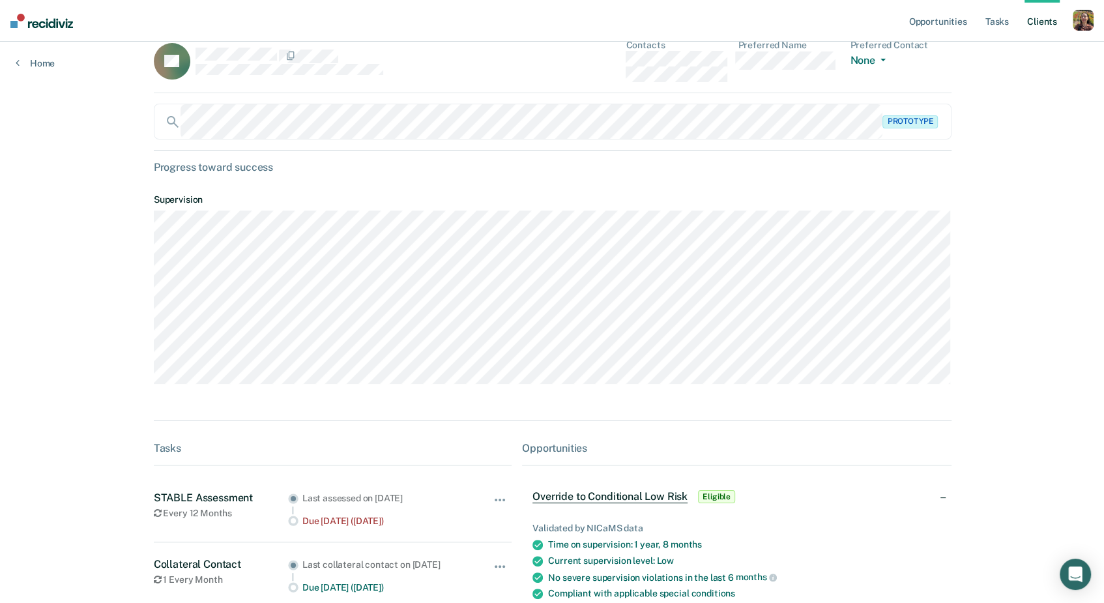
scroll to position [14, 0]
